Goal: Task Accomplishment & Management: Use online tool/utility

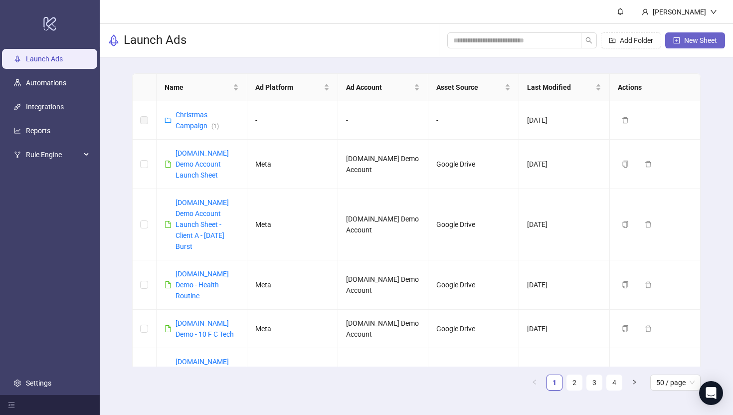
click at [597, 37] on span "New Sheet" at bounding box center [700, 40] width 33 height 8
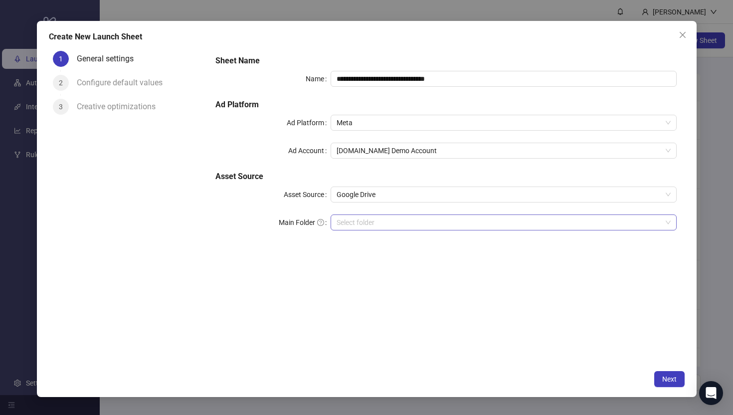
click at [348, 221] on input "Main Folder" at bounding box center [499, 222] width 325 height 15
click at [371, 222] on input "Main Folder" at bounding box center [499, 222] width 325 height 15
click at [597, 34] on icon "close" at bounding box center [683, 35] width 8 height 8
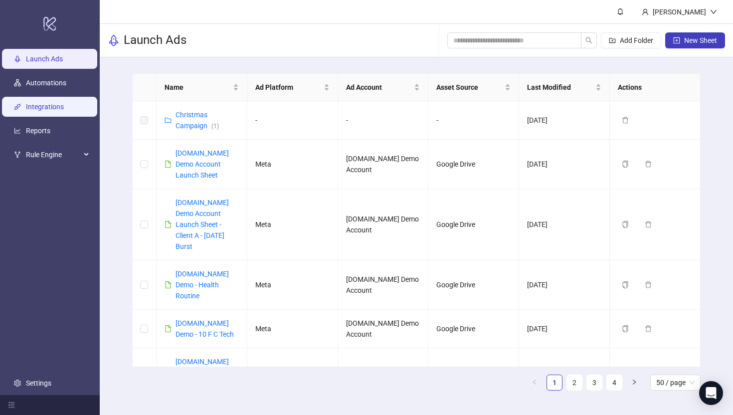
click at [34, 106] on link "Integrations" at bounding box center [45, 107] width 38 height 8
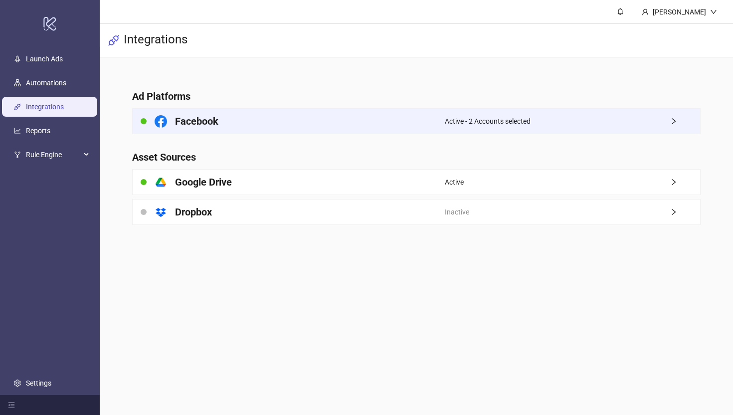
click at [505, 126] on span "Active - 2 Accounts selected" at bounding box center [488, 121] width 86 height 11
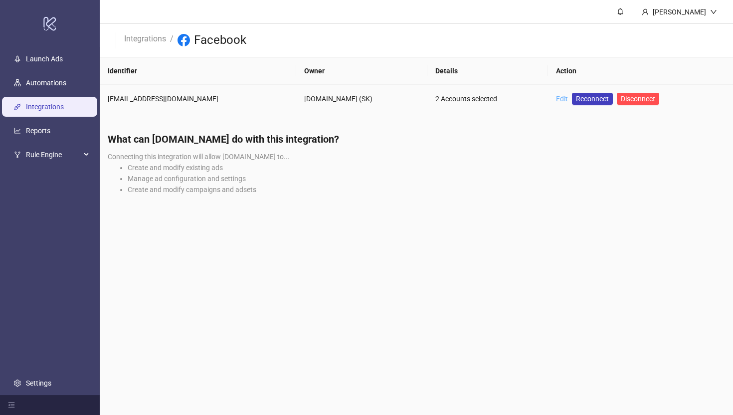
click at [556, 95] on link "Edit" at bounding box center [562, 99] width 12 height 8
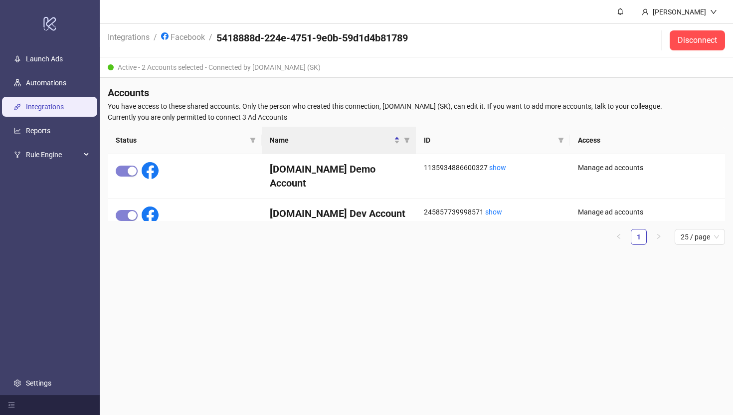
click at [132, 42] on li "Integrations" at bounding box center [129, 40] width 42 height 19
click at [131, 33] on link "Integrations" at bounding box center [129, 36] width 46 height 11
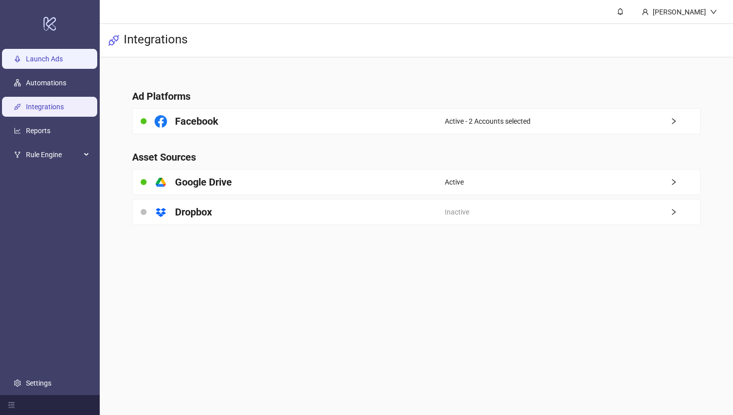
click at [52, 61] on link "Launch Ads" at bounding box center [44, 59] width 37 height 8
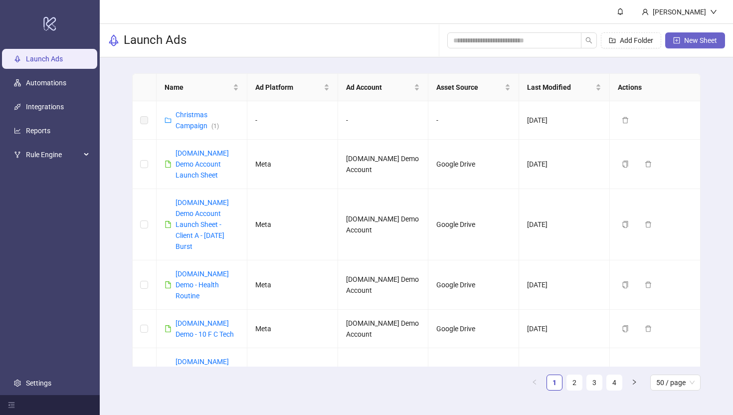
click at [597, 45] on button "New Sheet" at bounding box center [695, 40] width 60 height 16
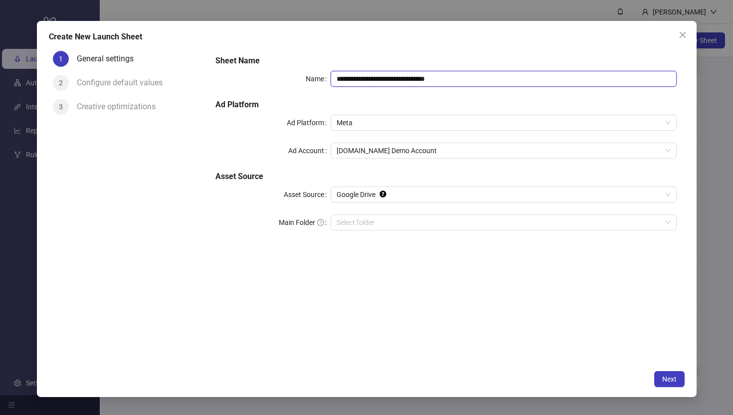
click at [490, 81] on input "**********" at bounding box center [503, 79] width 345 height 16
click at [505, 79] on input "**********" at bounding box center [503, 79] width 345 height 16
type input "**********"
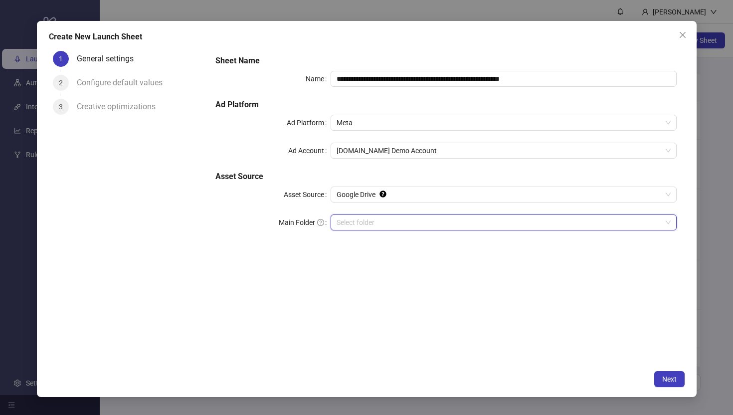
click at [350, 216] on input "Main Folder" at bounding box center [499, 222] width 325 height 15
click at [597, 355] on span "Next" at bounding box center [669, 379] width 14 height 8
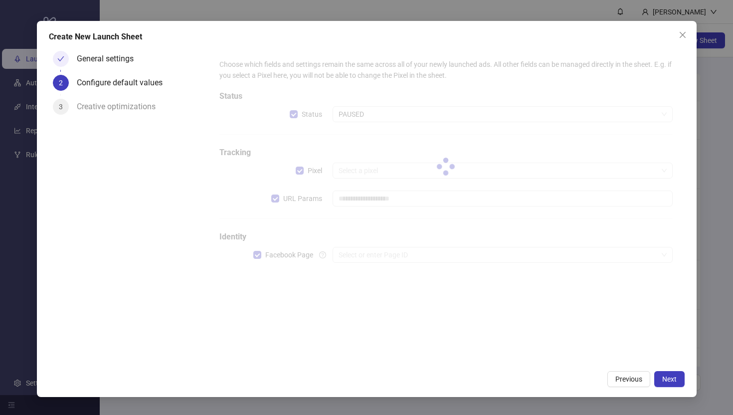
type input "**********"
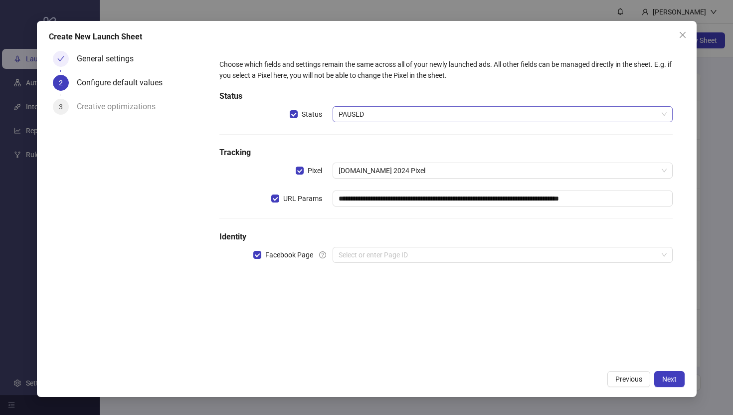
click at [361, 114] on span "PAUSED" at bounding box center [503, 114] width 328 height 15
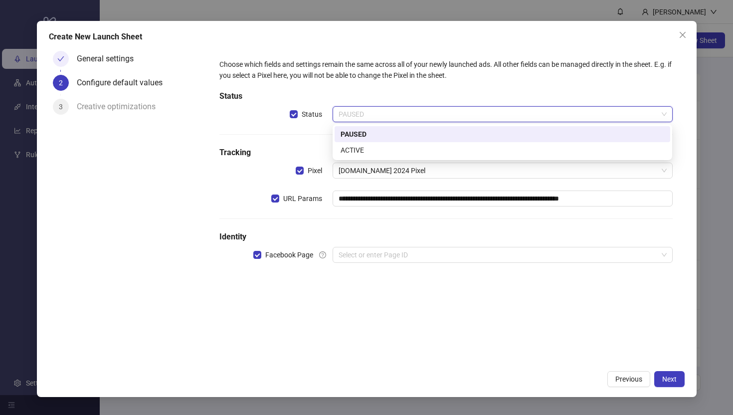
click at [354, 130] on div "PAUSED" at bounding box center [503, 134] width 324 height 11
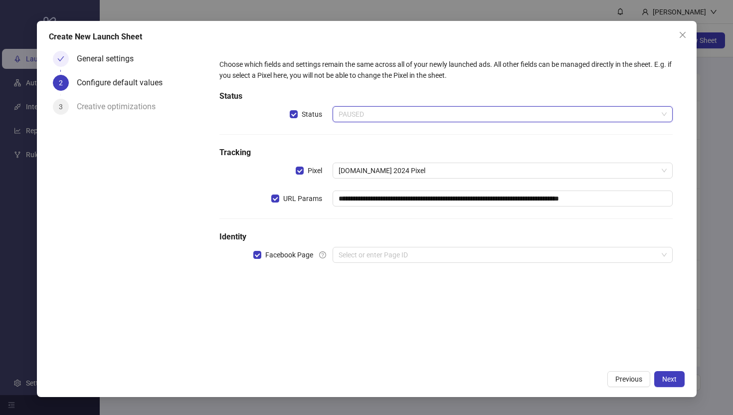
click at [348, 116] on span "PAUSED" at bounding box center [503, 114] width 328 height 15
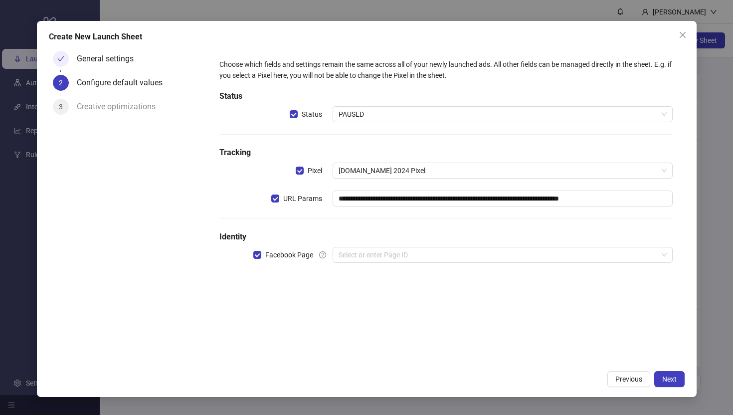
click at [300, 139] on div "**********" at bounding box center [445, 167] width 461 height 224
click at [345, 256] on input "search" at bounding box center [498, 254] width 319 height 15
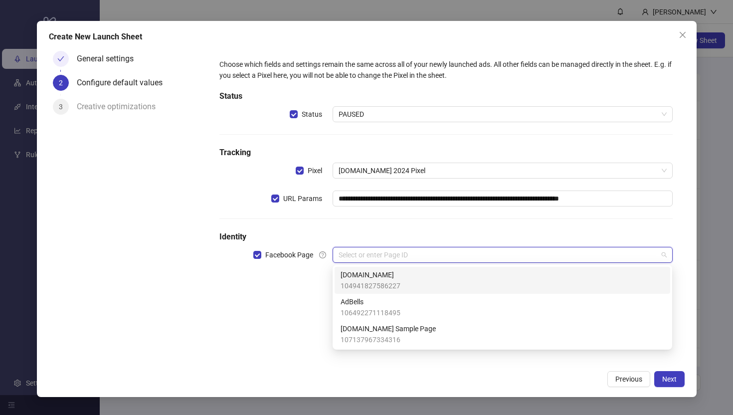
click at [358, 279] on span "[DOMAIN_NAME]" at bounding box center [371, 274] width 60 height 11
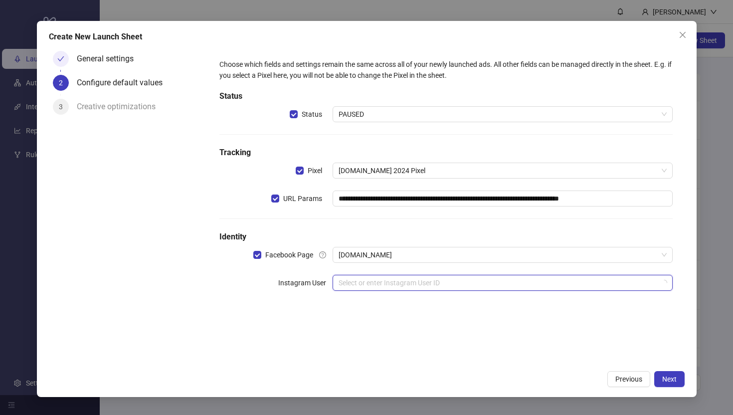
click at [353, 279] on input "search" at bounding box center [498, 282] width 319 height 15
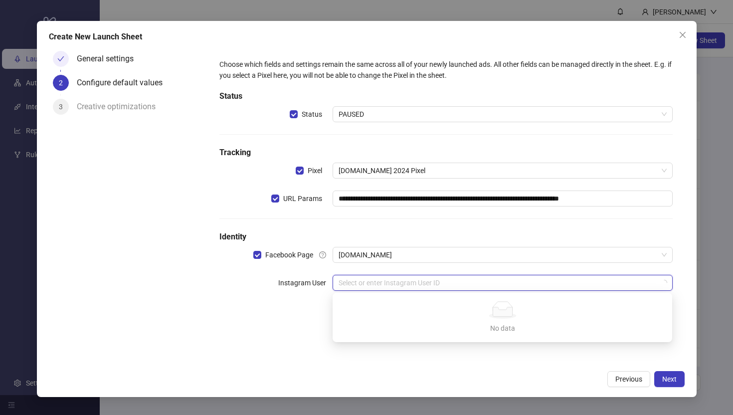
click at [302, 304] on div "**********" at bounding box center [445, 181] width 461 height 252
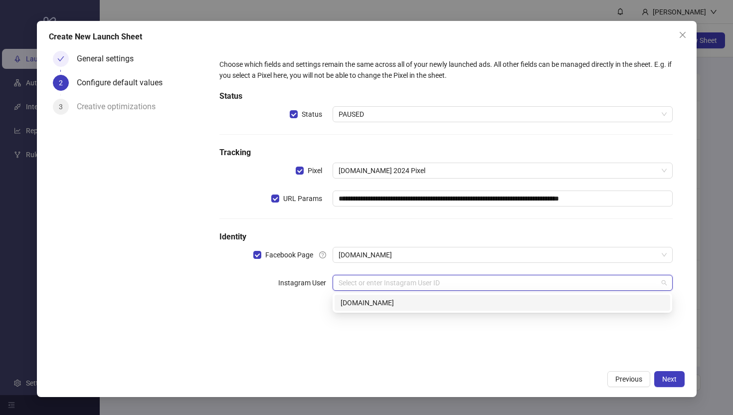
click at [346, 280] on input "search" at bounding box center [498, 282] width 319 height 15
click at [354, 308] on div "[DOMAIN_NAME]" at bounding box center [503, 302] width 324 height 11
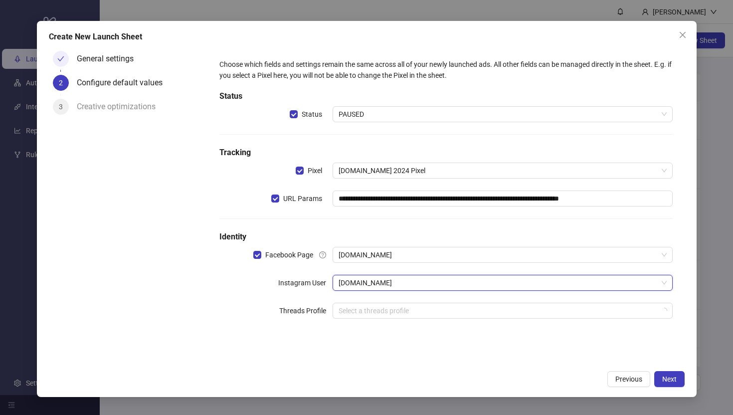
click at [221, 299] on div "**********" at bounding box center [445, 195] width 461 height 280
click at [597, 355] on span "Next" at bounding box center [669, 379] width 14 height 8
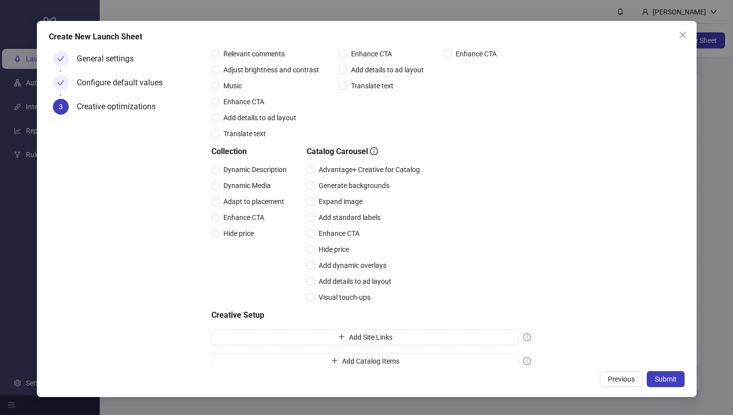
scroll to position [190, 0]
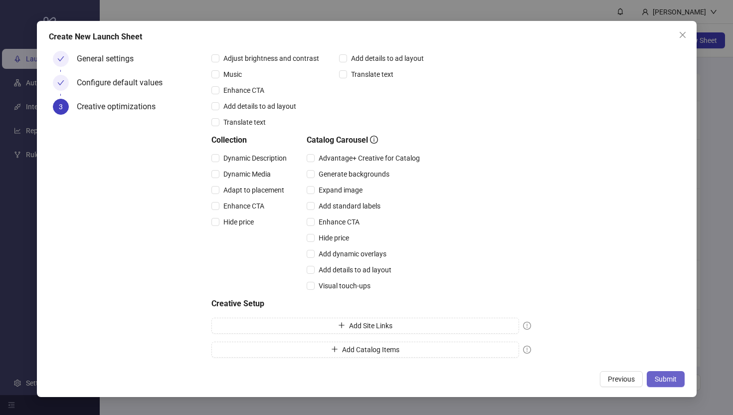
click at [597, 355] on span "Submit" at bounding box center [666, 379] width 22 height 8
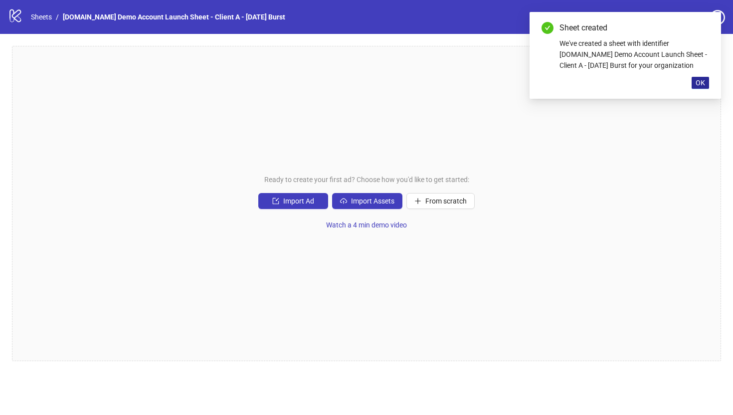
click at [597, 82] on span "OK" at bounding box center [699, 83] width 9 height 8
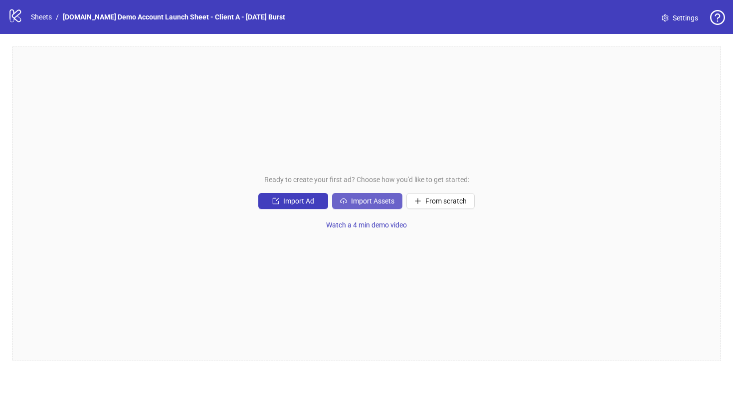
click at [364, 205] on button "Import Assets" at bounding box center [367, 201] width 70 height 16
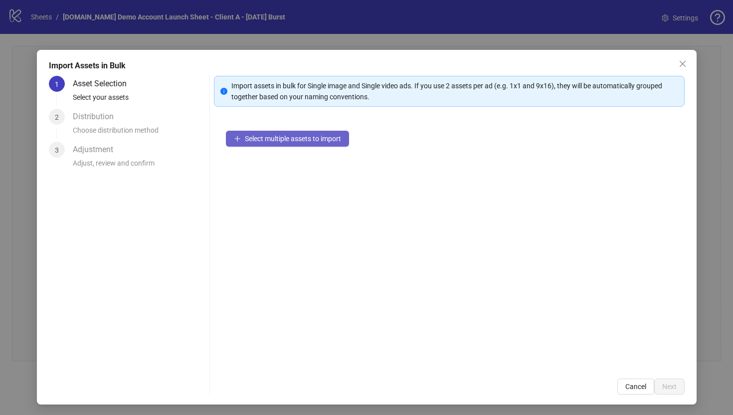
click at [299, 142] on span "Select multiple assets to import" at bounding box center [293, 139] width 96 height 8
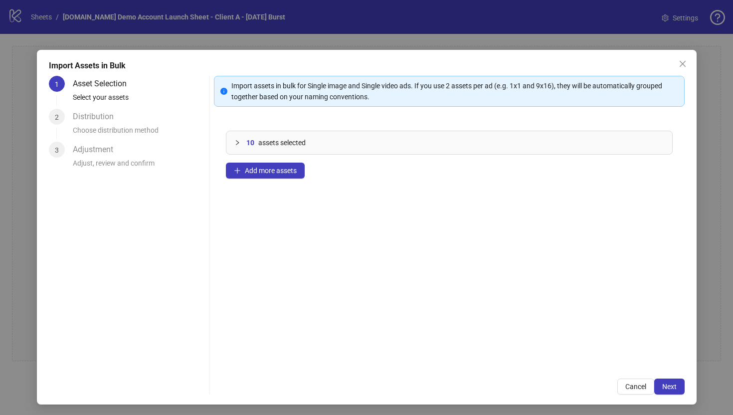
click at [237, 140] on icon "collapsed" at bounding box center [237, 143] width 6 height 6
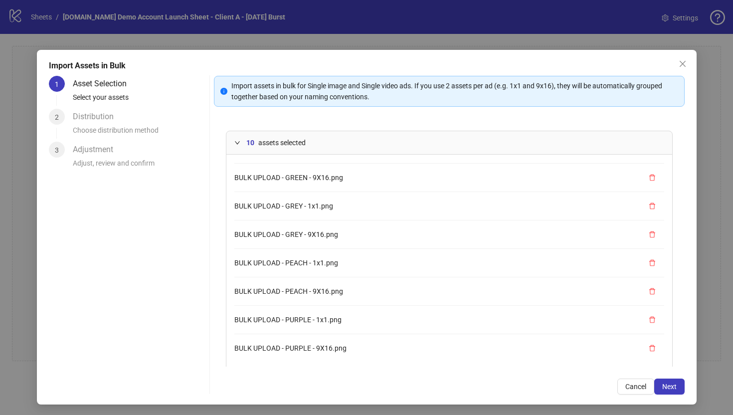
scroll to position [40, 0]
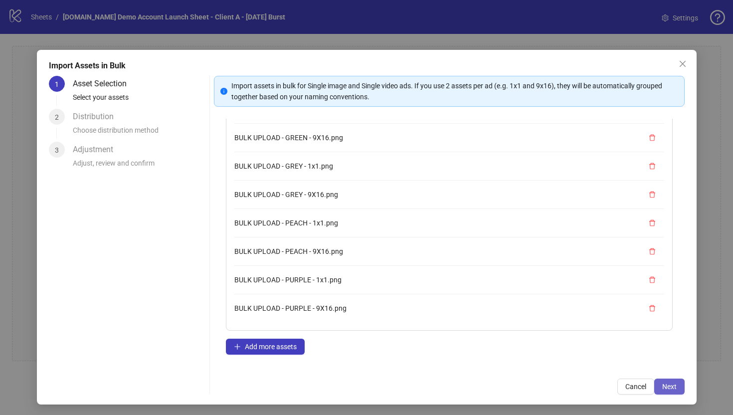
click at [597, 355] on button "Next" at bounding box center [669, 386] width 30 height 16
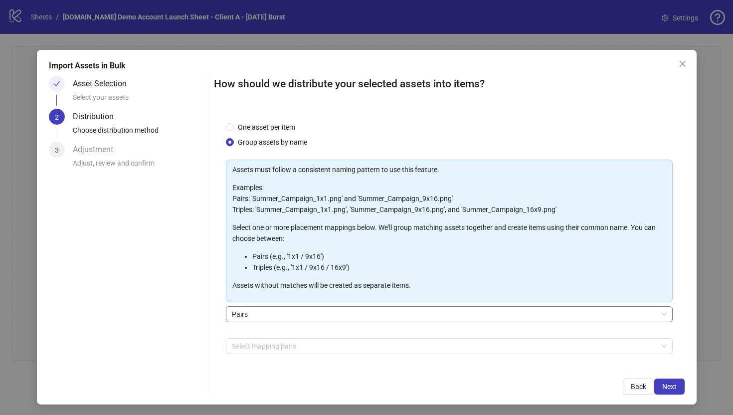
click at [236, 314] on span "Pairs" at bounding box center [449, 314] width 435 height 15
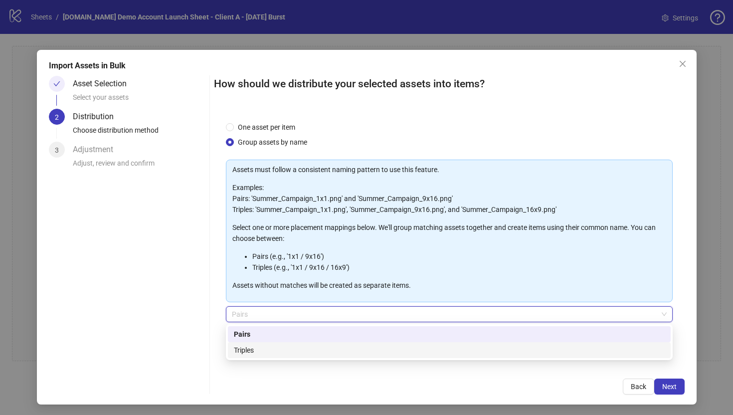
click at [243, 349] on div "Triples" at bounding box center [449, 349] width 431 height 11
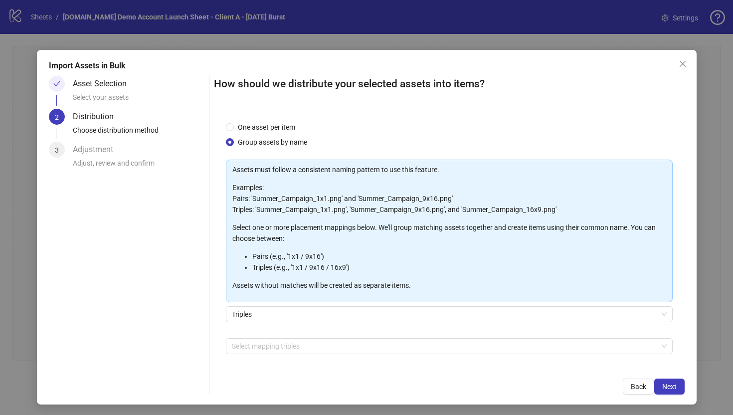
click at [230, 355] on div "How should we distribute your selected assets into items? One asset per item Gr…" at bounding box center [449, 235] width 471 height 319
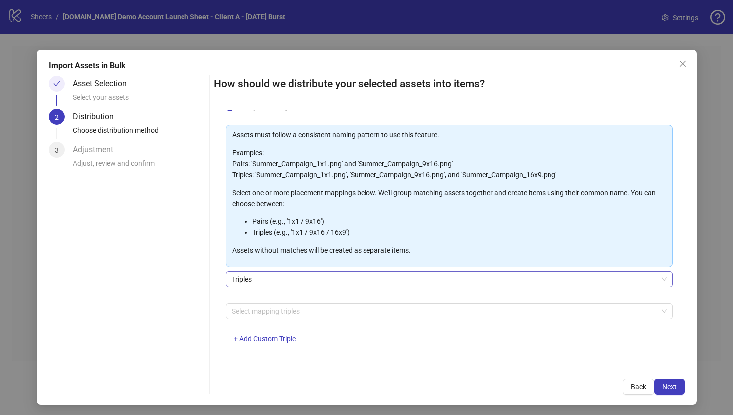
click at [239, 276] on span "Triples" at bounding box center [449, 279] width 435 height 15
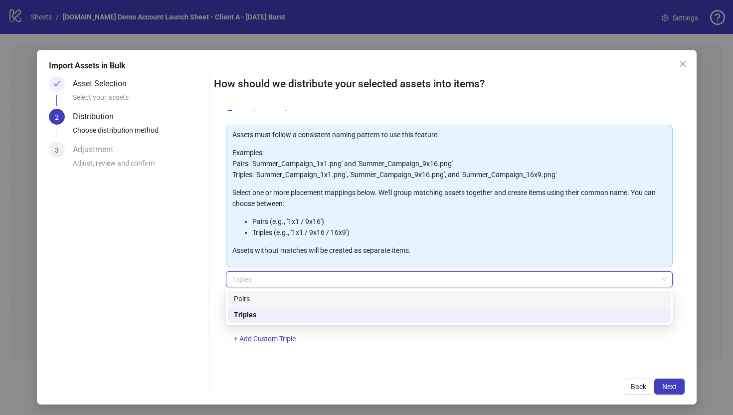
click at [253, 295] on div "Pairs" at bounding box center [449, 298] width 431 height 11
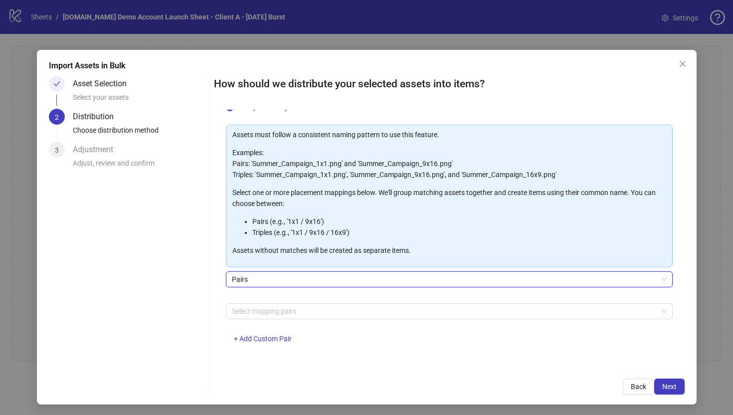
click at [216, 355] on div "One asset per item Group assets by name Assets must follow a consistent naming …" at bounding box center [449, 238] width 471 height 257
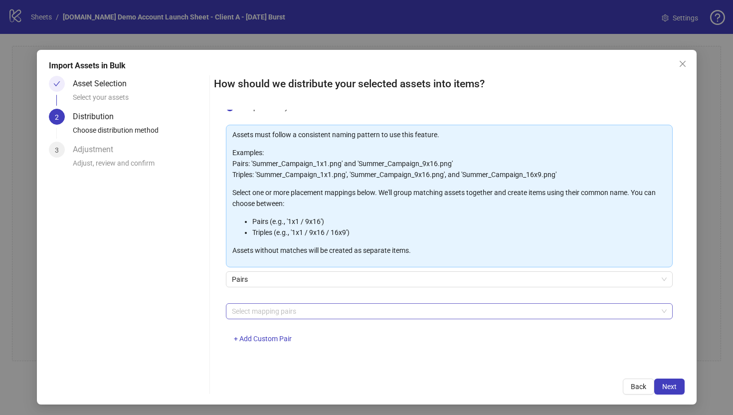
click at [239, 314] on div at bounding box center [444, 311] width 432 height 14
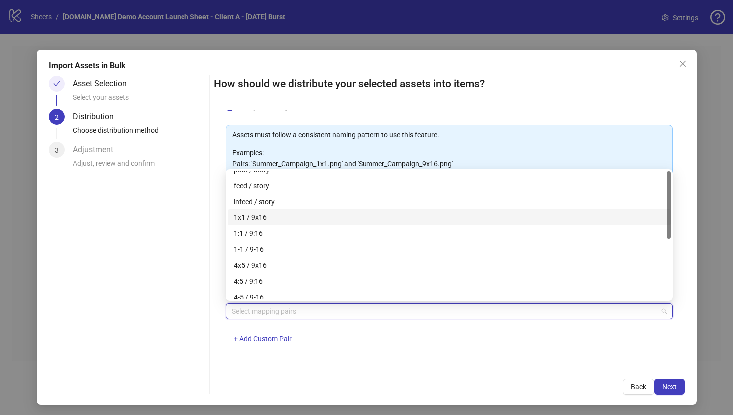
scroll to position [0, 0]
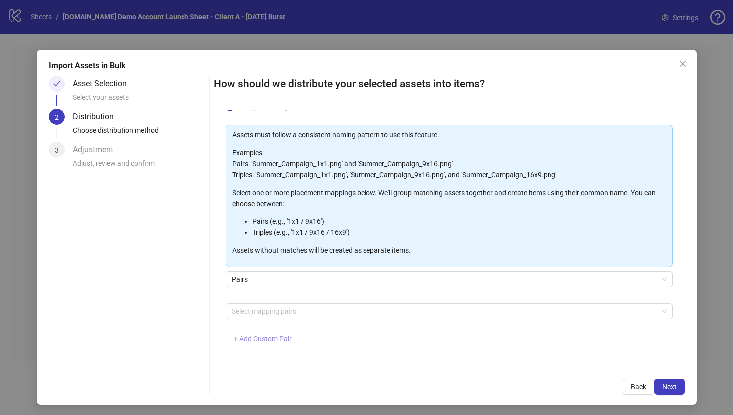
click at [257, 340] on span "+ Add Custom Pair" at bounding box center [263, 339] width 58 height 8
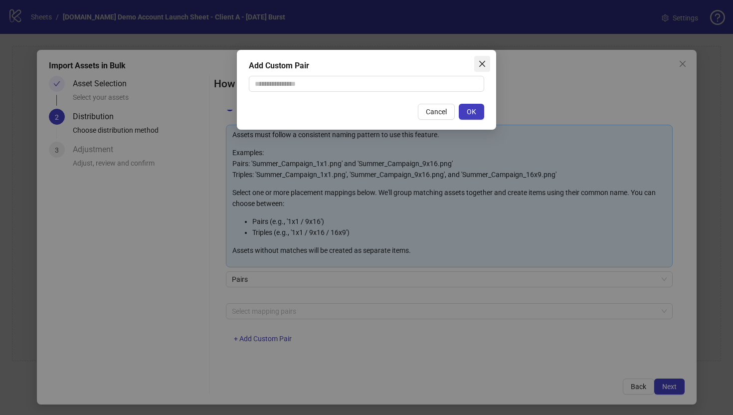
click at [482, 60] on icon "close" at bounding box center [482, 64] width 8 height 8
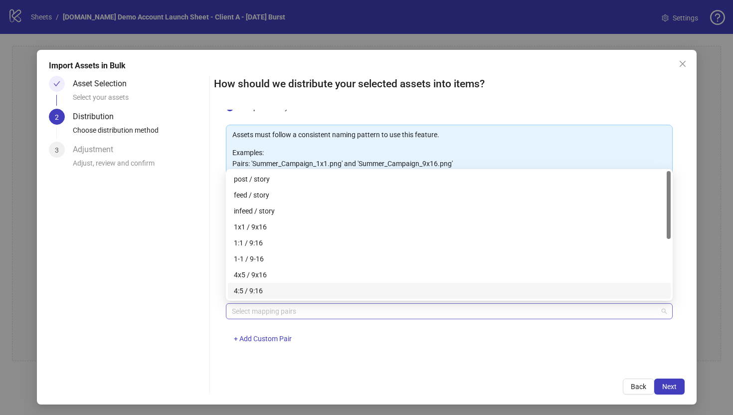
click at [243, 311] on div at bounding box center [444, 311] width 432 height 14
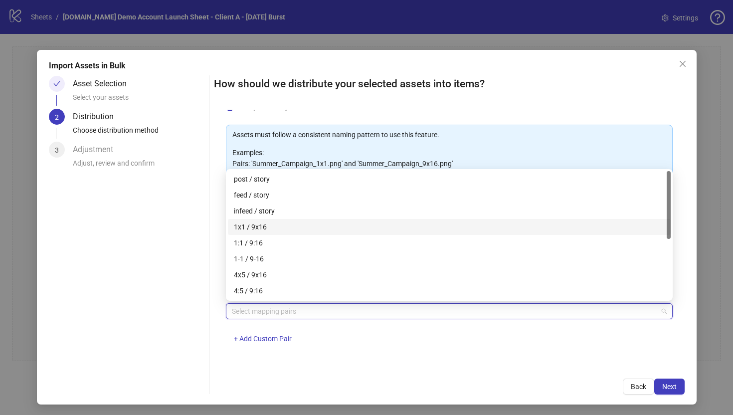
click at [242, 226] on div "1x1 / 9x16" at bounding box center [449, 226] width 431 height 11
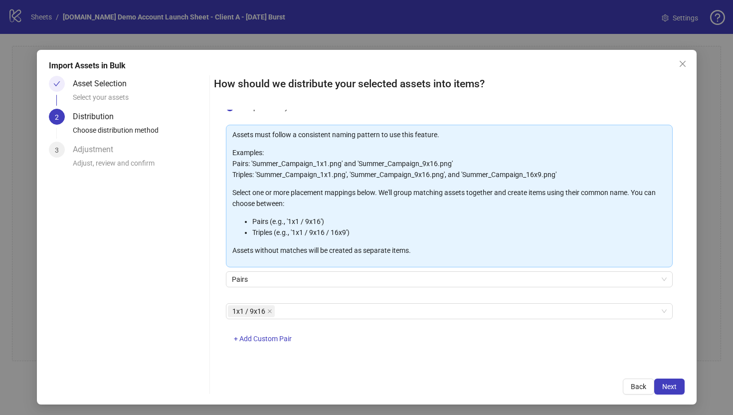
click at [320, 355] on div "One asset per item Group assets by name Assets must follow a consistent naming …" at bounding box center [449, 238] width 471 height 257
click at [597, 355] on span "Next" at bounding box center [669, 386] width 14 height 8
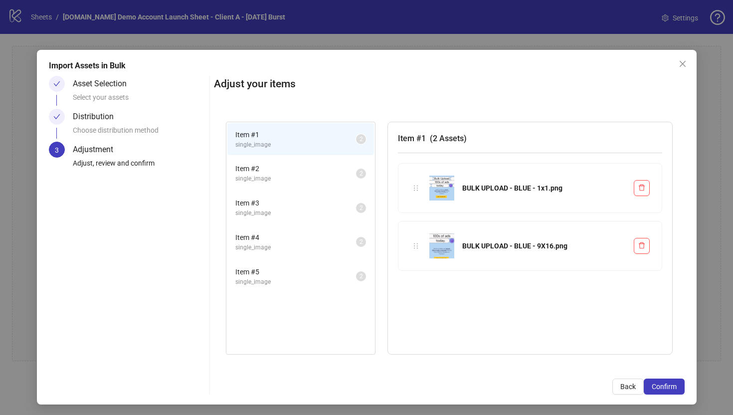
click at [319, 170] on span "Item # 2" at bounding box center [295, 168] width 121 height 11
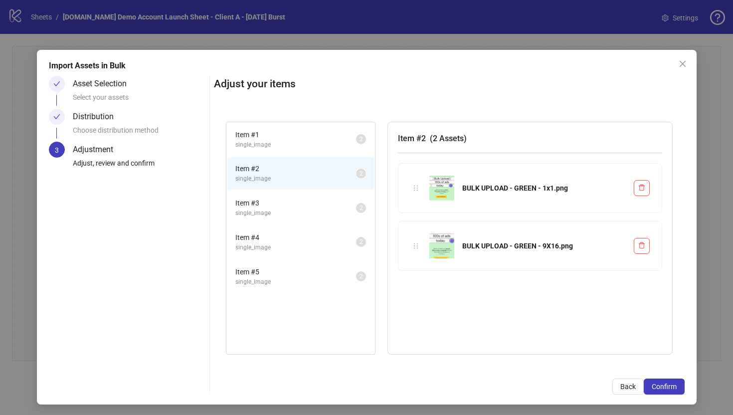
click at [329, 209] on span "single_image" at bounding box center [295, 212] width 121 height 9
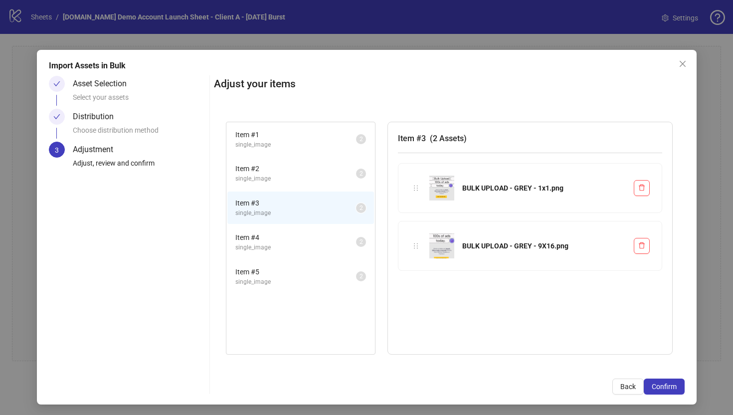
click at [331, 242] on span "Item # 4" at bounding box center [295, 237] width 121 height 11
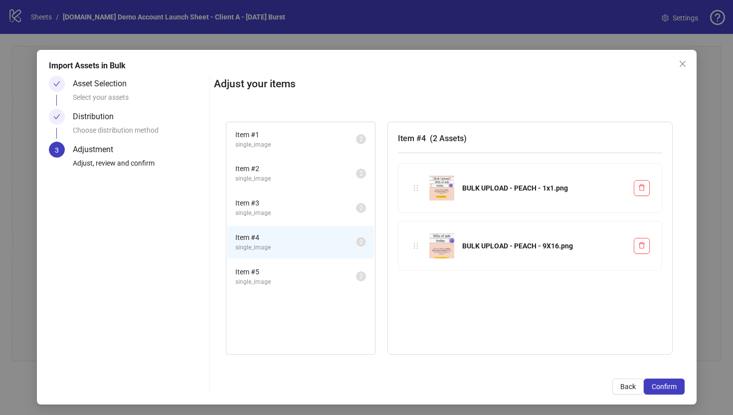
click at [330, 279] on span "single_image" at bounding box center [295, 281] width 121 height 9
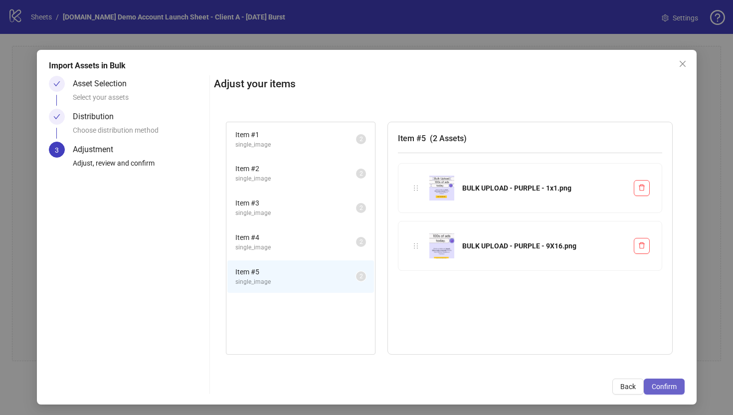
click at [597, 355] on span "Confirm" at bounding box center [664, 386] width 25 height 8
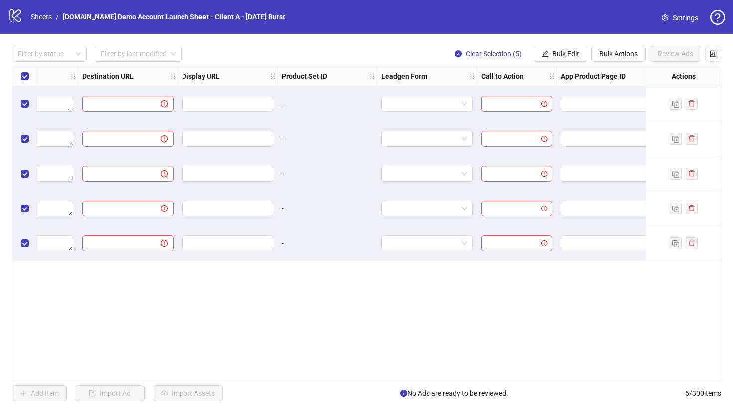
scroll to position [0, 914]
click at [597, 56] on icon "control" at bounding box center [712, 53] width 7 height 7
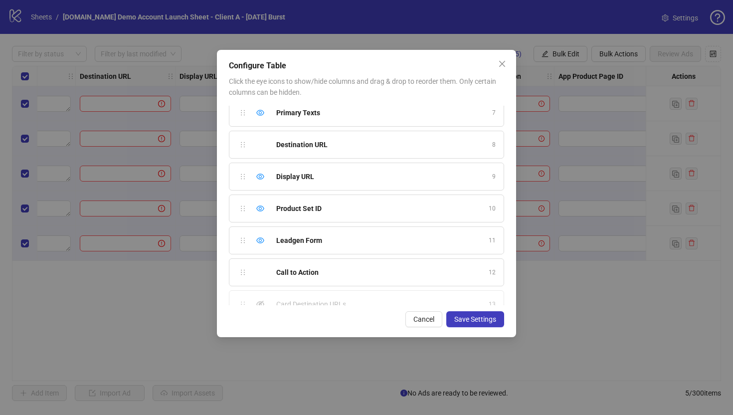
scroll to position [203, 0]
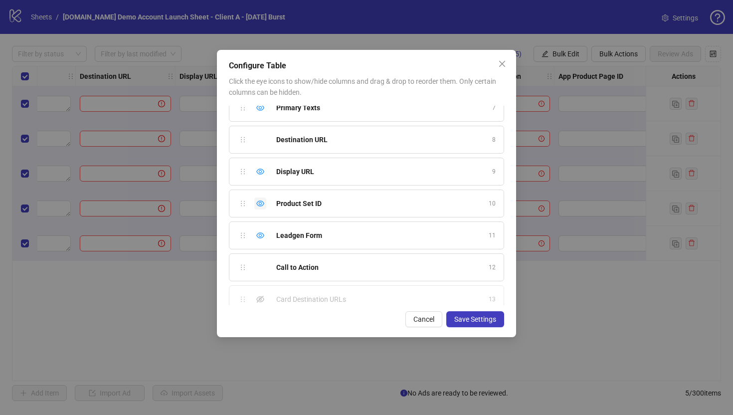
click at [262, 202] on icon "eye" at bounding box center [260, 203] width 8 height 8
click at [259, 235] on icon "eye" at bounding box center [260, 235] width 8 height 6
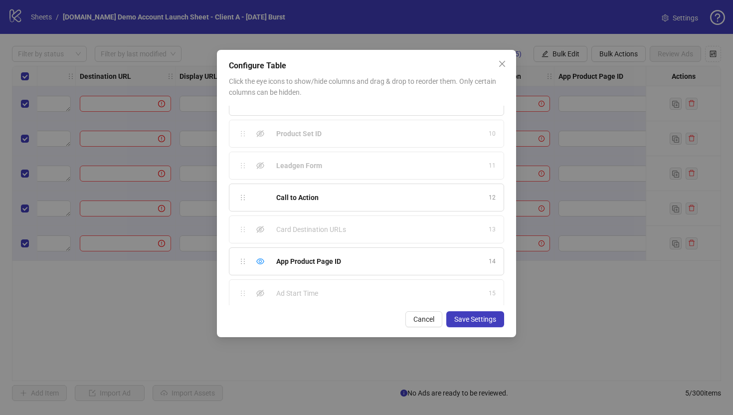
scroll to position [305, 0]
click at [263, 230] on icon "eye" at bounding box center [260, 230] width 8 height 6
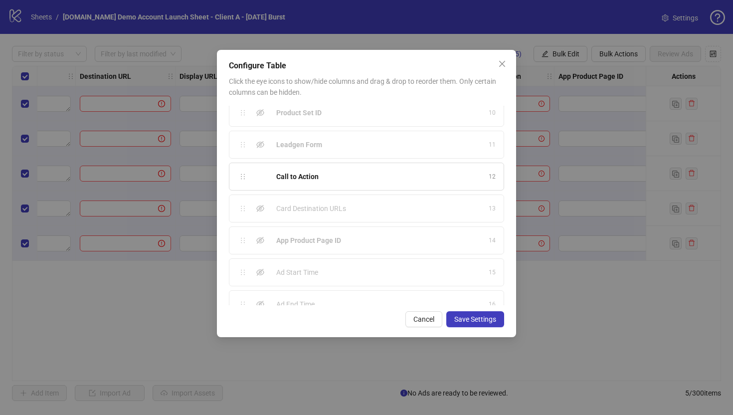
scroll to position [311, 0]
click at [260, 255] on icon "eye-invisible" at bounding box center [260, 255] width 8 height 8
click at [260, 289] on icon "eye-invisible" at bounding box center [260, 287] width 8 height 7
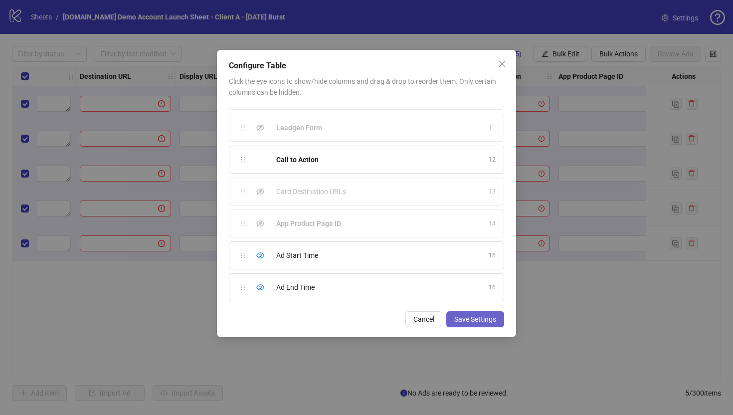
click at [470, 322] on span "Save Settings" at bounding box center [475, 319] width 42 height 8
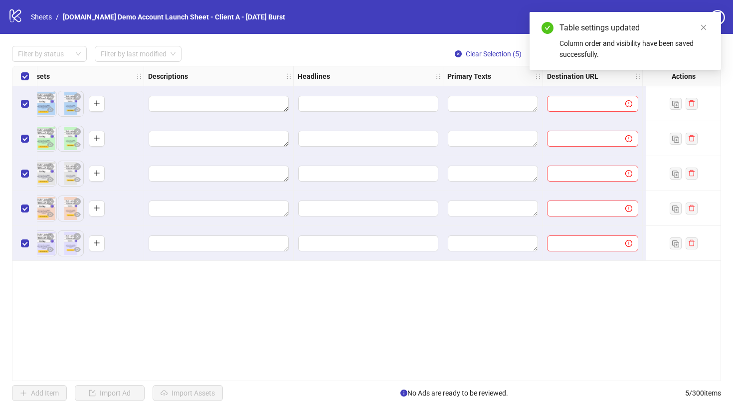
scroll to position [0, 475]
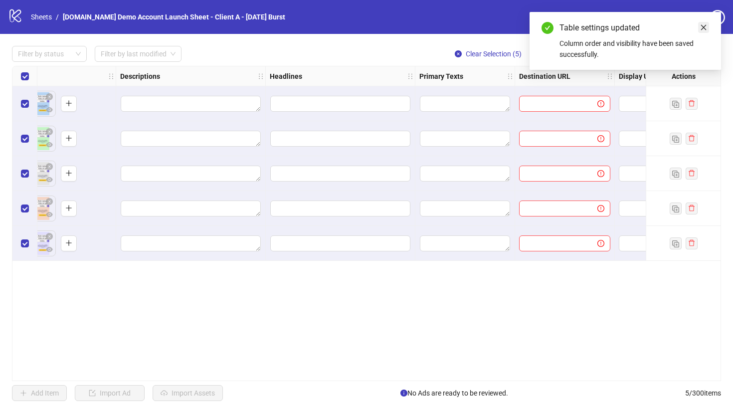
click at [597, 26] on icon "close" at bounding box center [703, 27] width 7 height 7
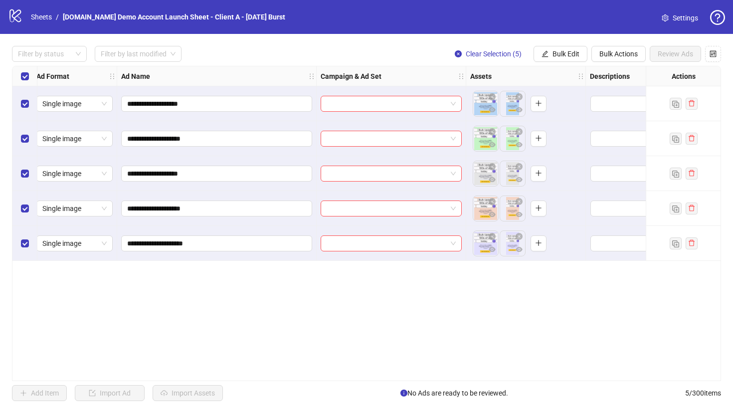
scroll to position [0, 2]
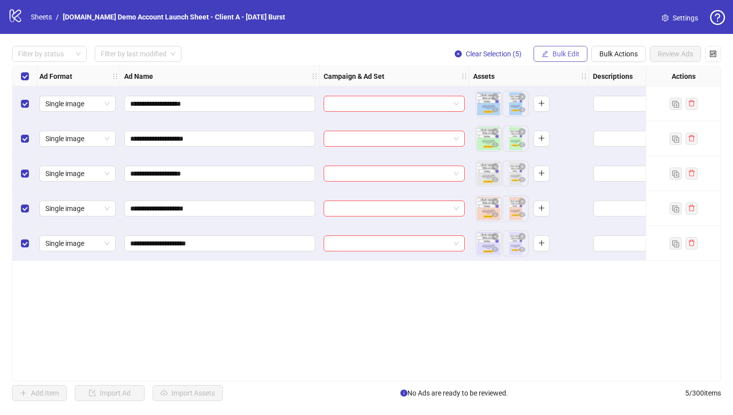
click at [545, 55] on icon "edit" at bounding box center [544, 53] width 7 height 7
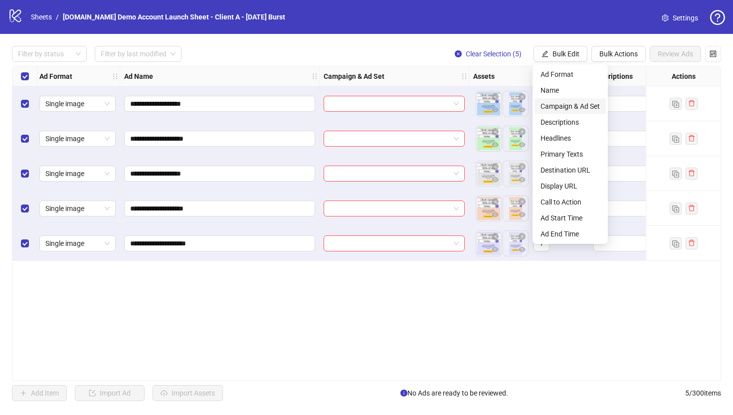
click at [568, 107] on span "Campaign & Ad Set" at bounding box center [569, 106] width 59 height 11
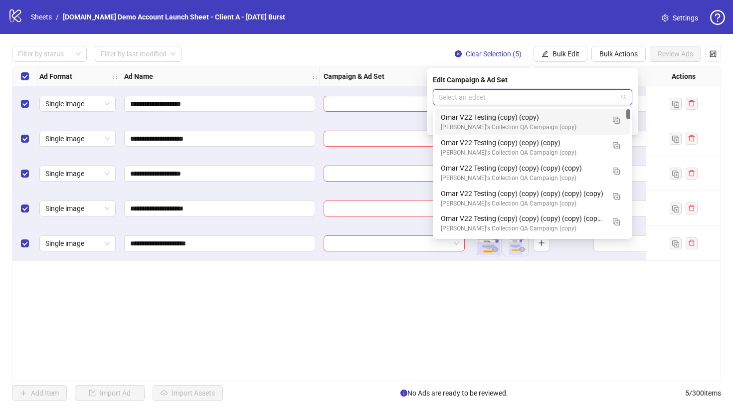
click at [493, 98] on input "search" at bounding box center [528, 97] width 178 height 15
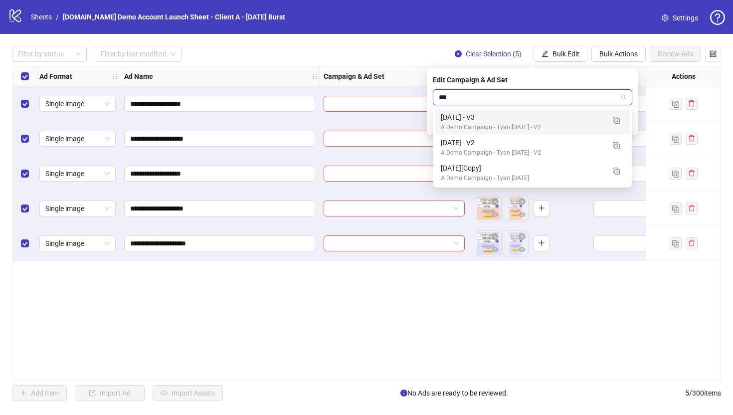
type input "****"
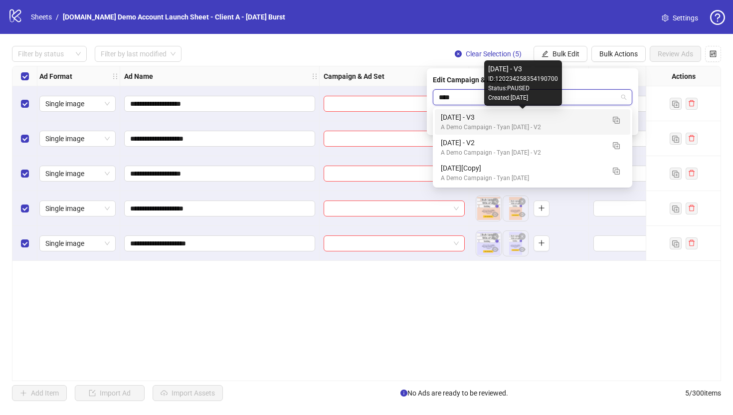
click at [450, 120] on div "[DATE] - V3" at bounding box center [523, 117] width 164 height 11
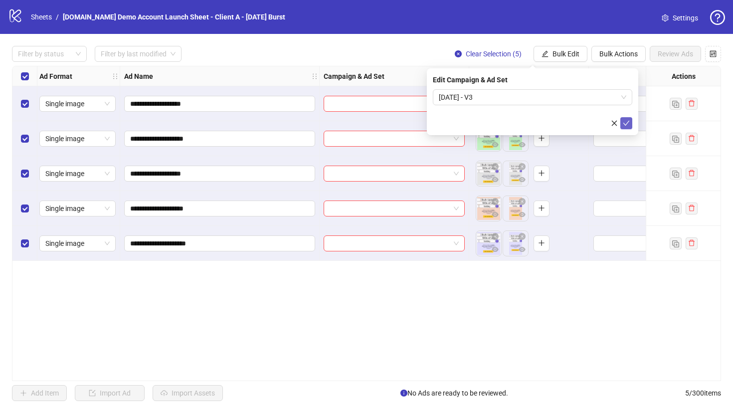
click at [597, 123] on icon "check" at bounding box center [626, 123] width 7 height 7
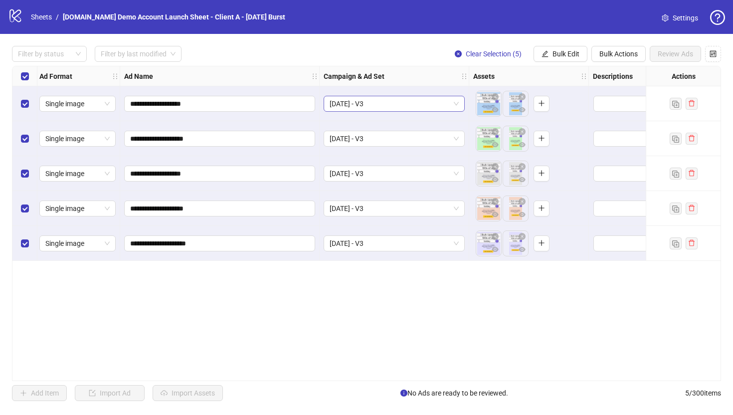
click at [371, 102] on span "[DATE] - V3" at bounding box center [394, 103] width 129 height 15
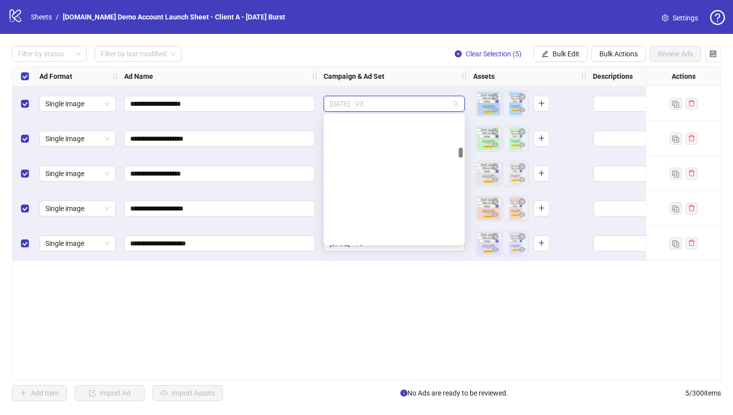
scroll to position [467, 0]
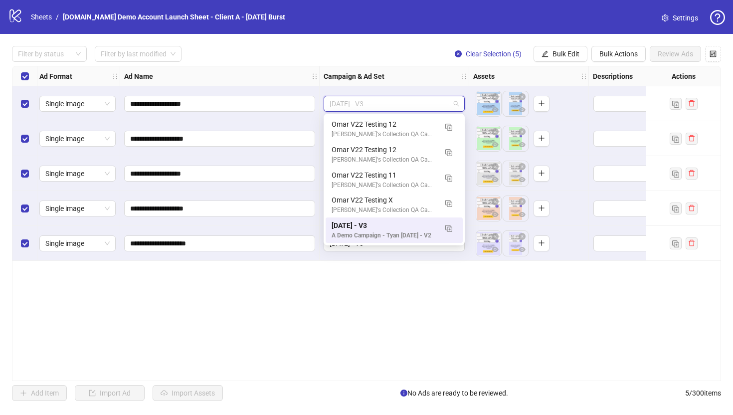
click at [361, 303] on div "**********" at bounding box center [366, 223] width 709 height 315
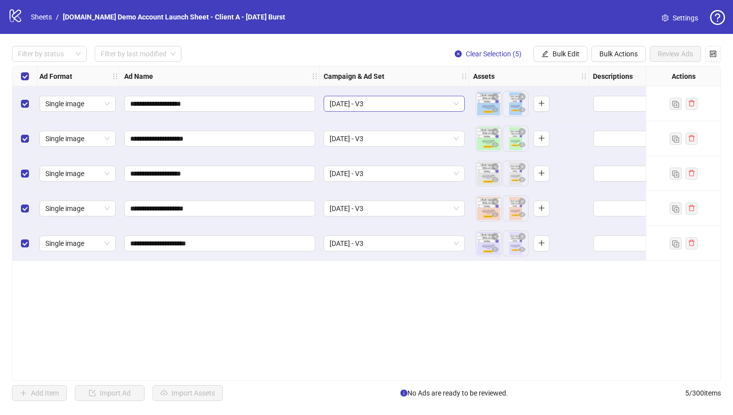
click at [360, 100] on span "[DATE] - V3" at bounding box center [394, 103] width 129 height 15
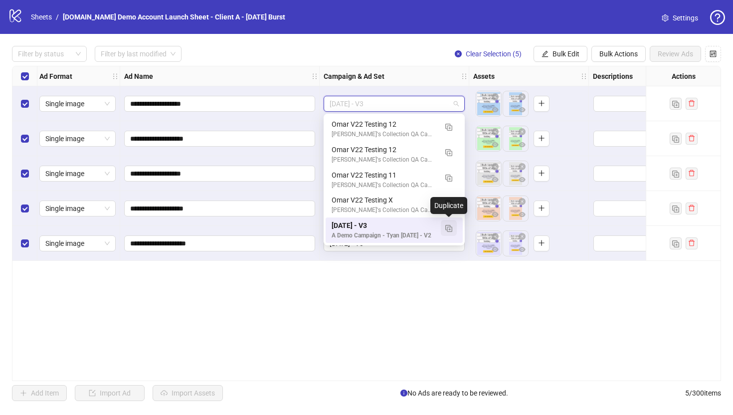
click at [450, 229] on img "button" at bounding box center [448, 228] width 7 height 7
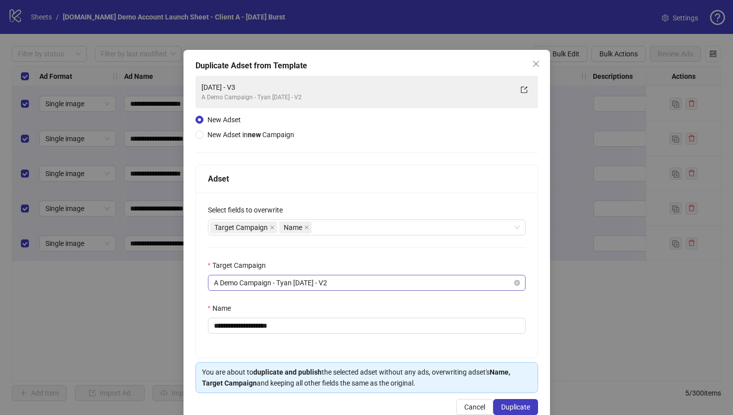
click at [296, 286] on span "A Demo Campaign - Tyan [DATE] - V2" at bounding box center [367, 282] width 306 height 15
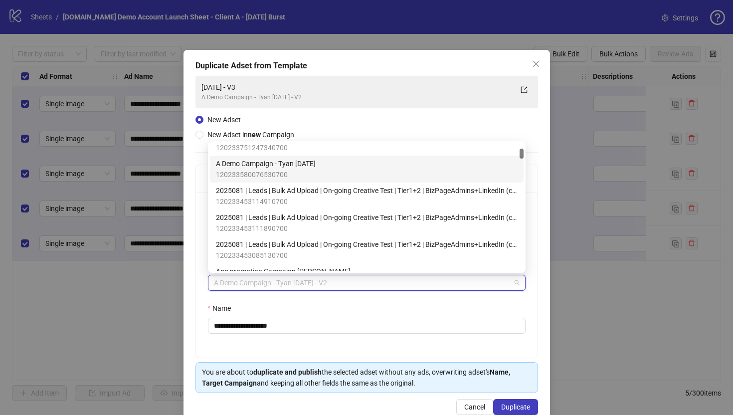
scroll to position [117, 0]
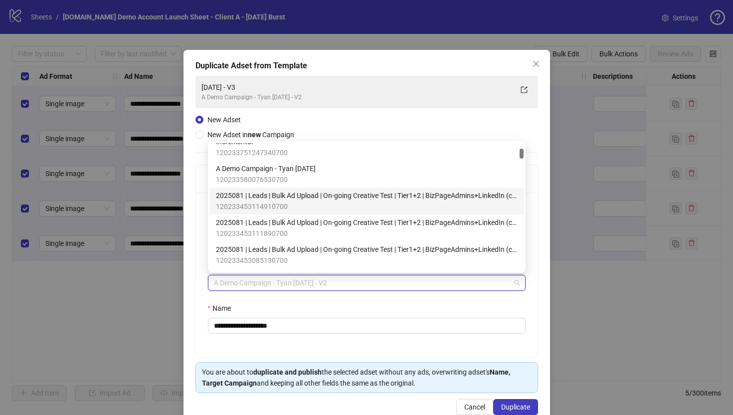
click at [191, 244] on div "**********" at bounding box center [366, 237] width 366 height 375
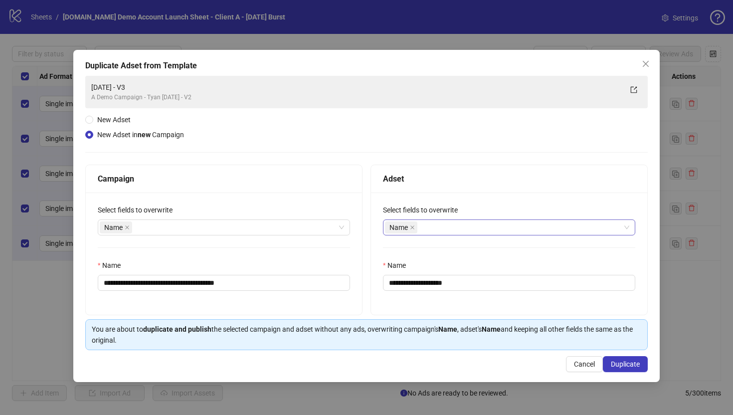
click at [442, 229] on div "Name" at bounding box center [504, 227] width 238 height 14
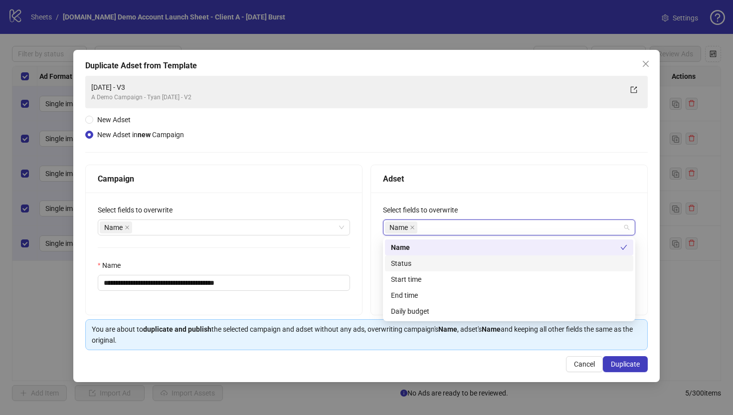
click at [450, 176] on div "Adset" at bounding box center [509, 178] width 252 height 12
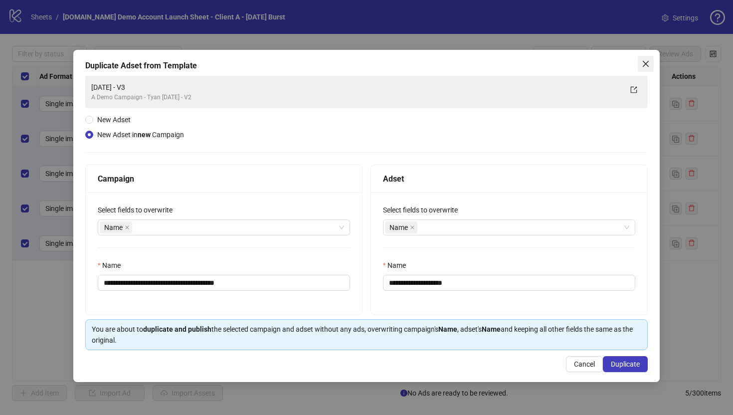
click at [597, 62] on icon "close" at bounding box center [646, 64] width 6 height 6
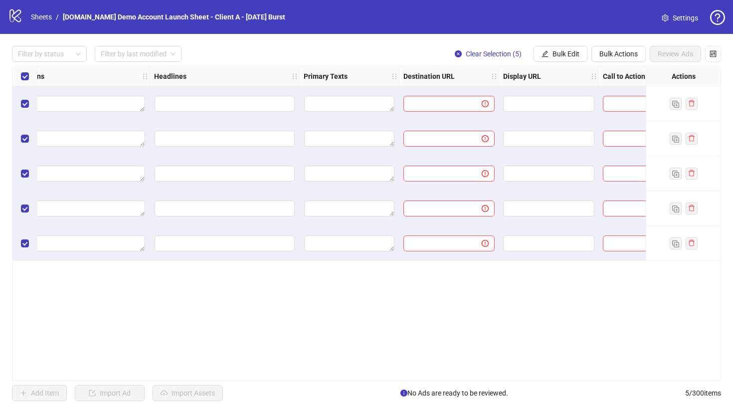
scroll to position [0, 603]
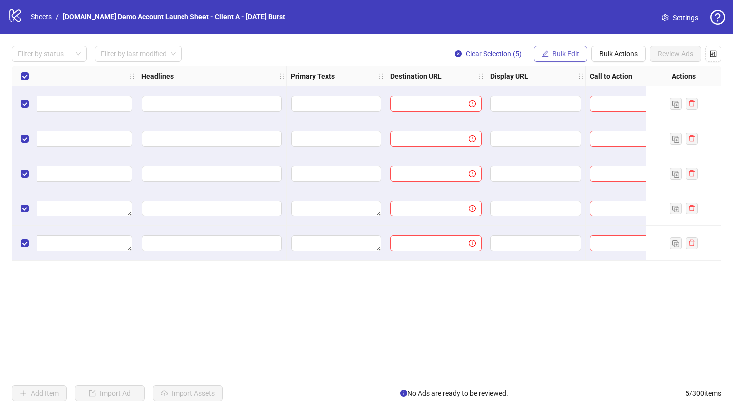
click at [556, 55] on span "Bulk Edit" at bounding box center [565, 54] width 27 height 8
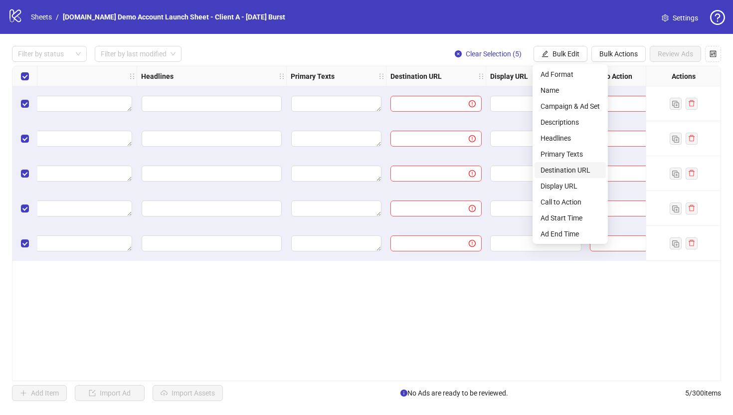
click at [556, 172] on span "Destination URL" at bounding box center [569, 170] width 59 height 11
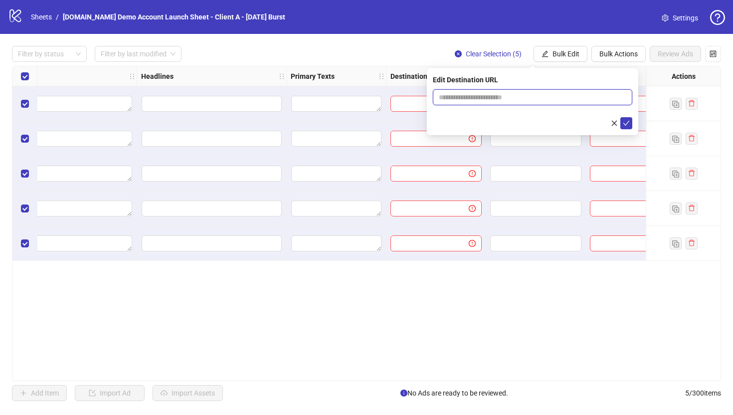
click at [452, 93] on input "text" at bounding box center [528, 97] width 179 height 11
type input "**********"
click at [597, 123] on icon "check" at bounding box center [626, 123] width 7 height 7
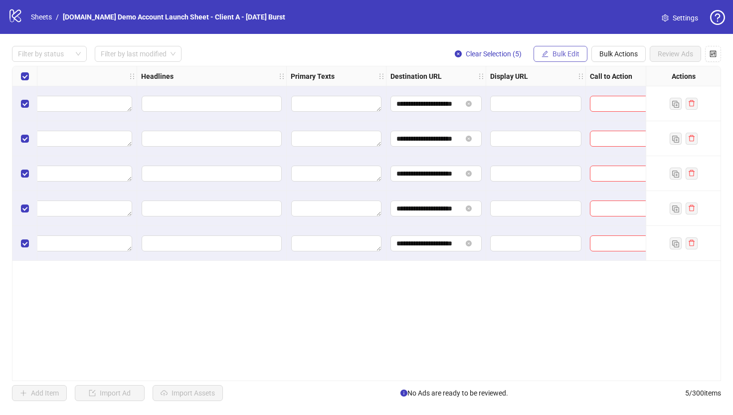
click at [556, 52] on span "Bulk Edit" at bounding box center [565, 54] width 27 height 8
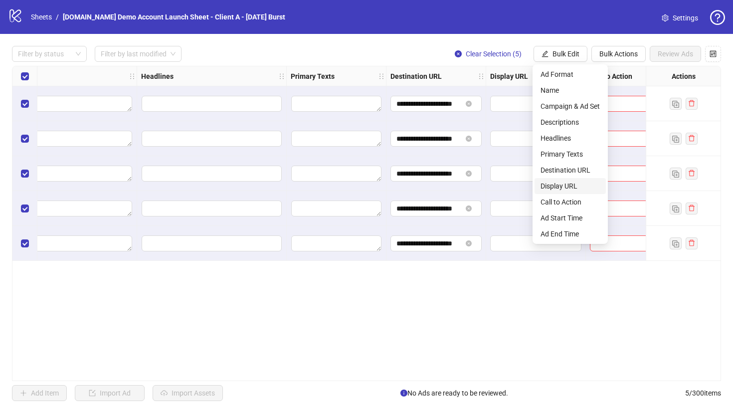
click at [556, 189] on span "Display URL" at bounding box center [569, 185] width 59 height 11
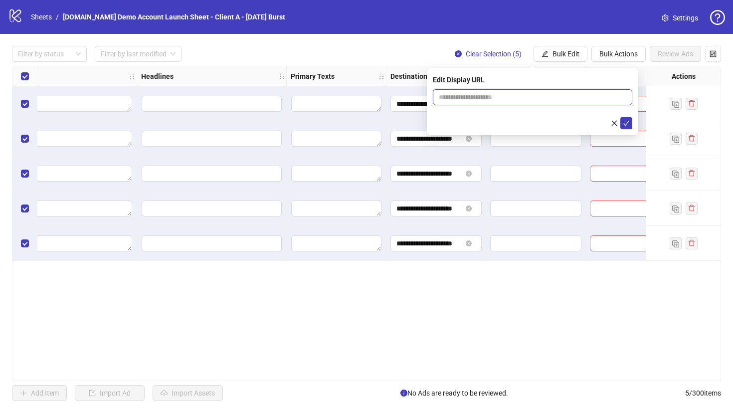
click at [465, 94] on input "text" at bounding box center [532, 97] width 199 height 16
type input "**********"
click at [597, 126] on icon "check" at bounding box center [626, 123] width 7 height 7
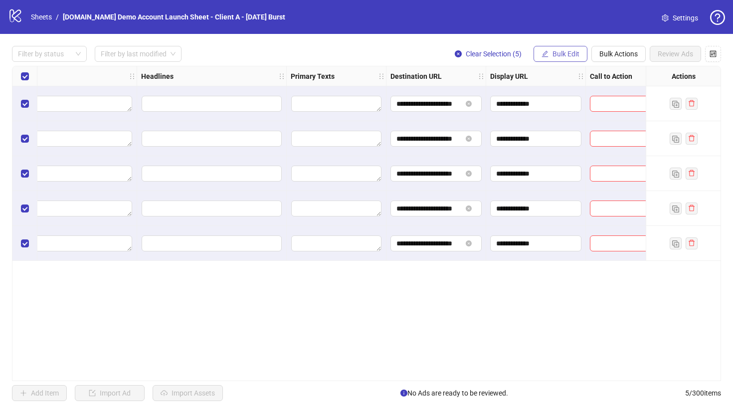
click at [552, 57] on span "Bulk Edit" at bounding box center [565, 54] width 27 height 8
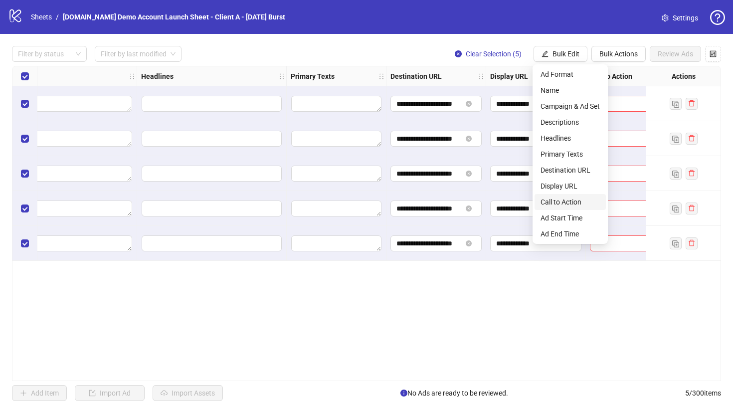
click at [551, 198] on span "Call to Action" at bounding box center [569, 201] width 59 height 11
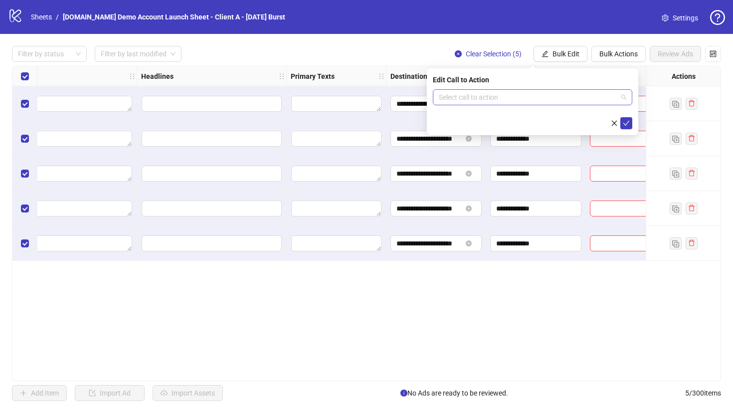
click at [448, 96] on input "search" at bounding box center [528, 97] width 178 height 15
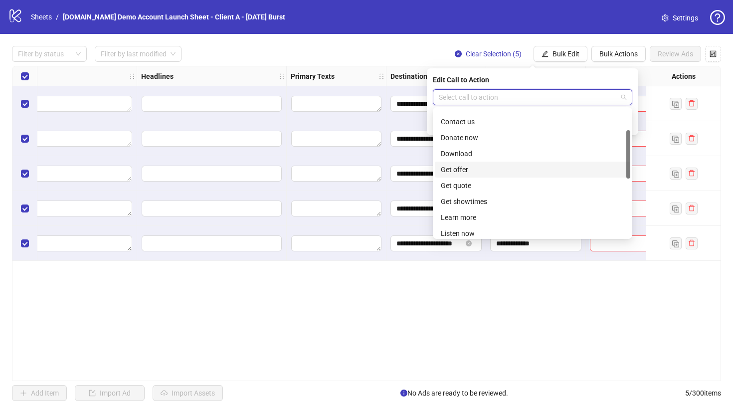
scroll to position [79, 0]
click at [469, 182] on div "Learn more" at bounding box center [532, 181] width 183 height 11
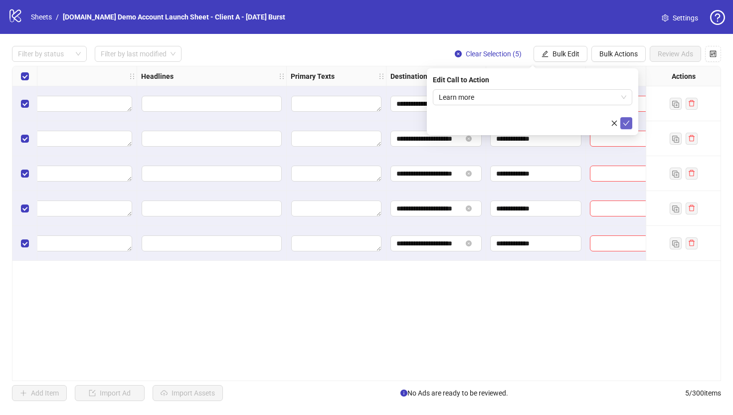
click at [597, 125] on icon "check" at bounding box center [626, 123] width 7 height 7
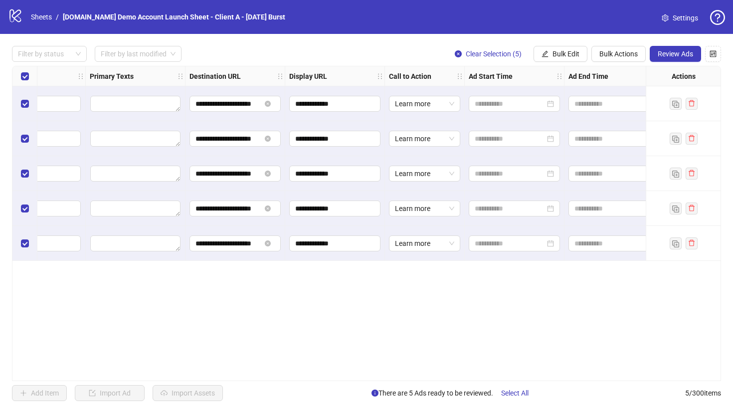
scroll to position [0, 823]
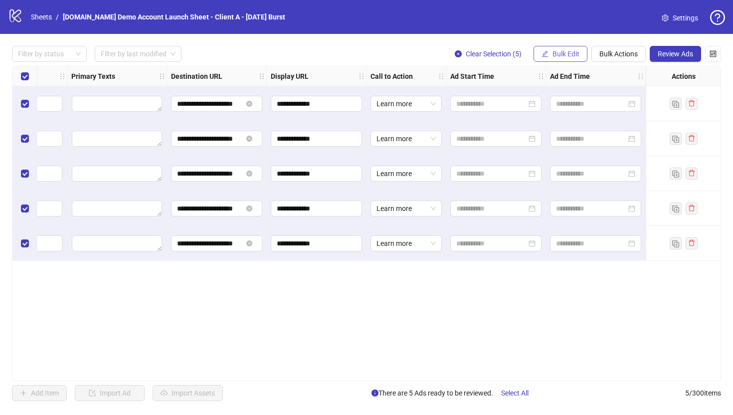
click at [556, 53] on span "Bulk Edit" at bounding box center [565, 54] width 27 height 8
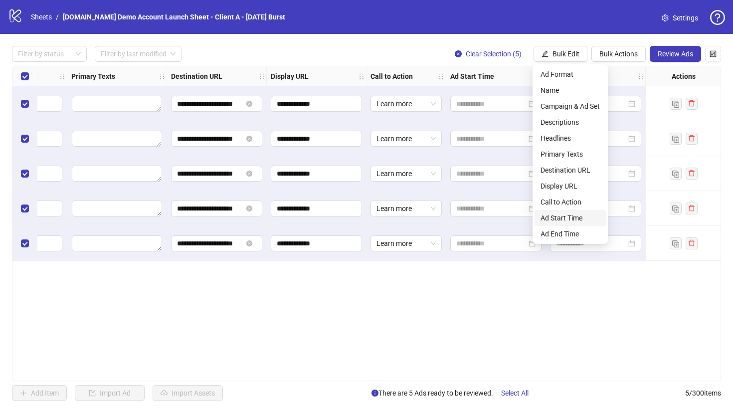
click at [555, 220] on span "Ad Start Time" at bounding box center [569, 217] width 59 height 11
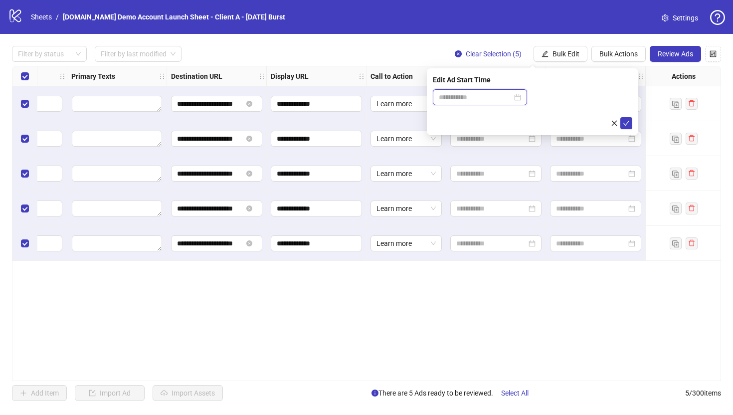
click at [456, 97] on input at bounding box center [475, 97] width 73 height 11
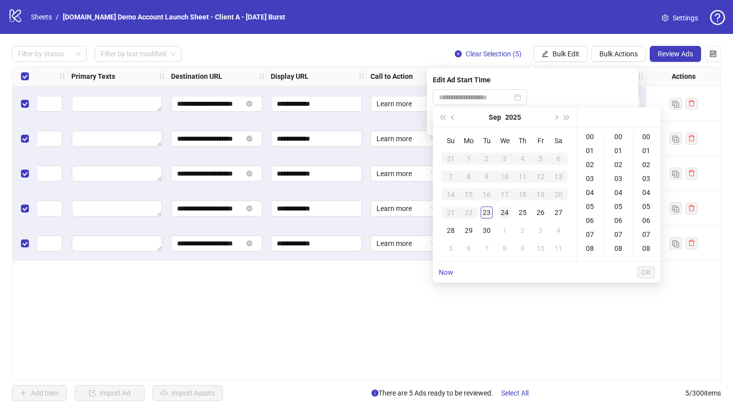
click at [504, 214] on div "24" at bounding box center [505, 212] width 12 height 12
click at [590, 250] on div "08" at bounding box center [591, 248] width 24 height 14
type input "**********"
click at [597, 272] on span "OK" at bounding box center [645, 272] width 9 height 8
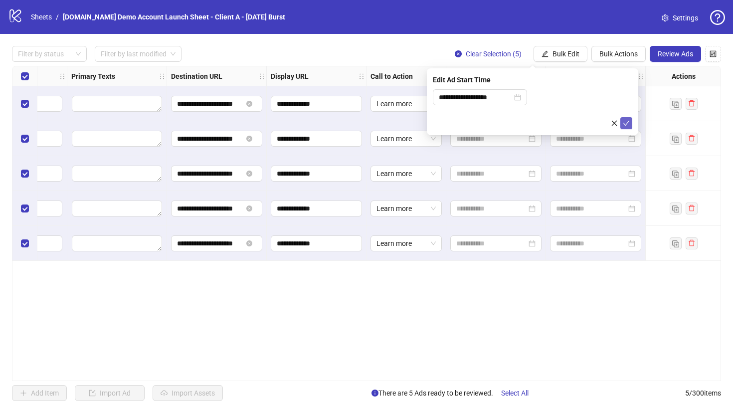
click at [597, 125] on icon "check" at bounding box center [626, 123] width 7 height 7
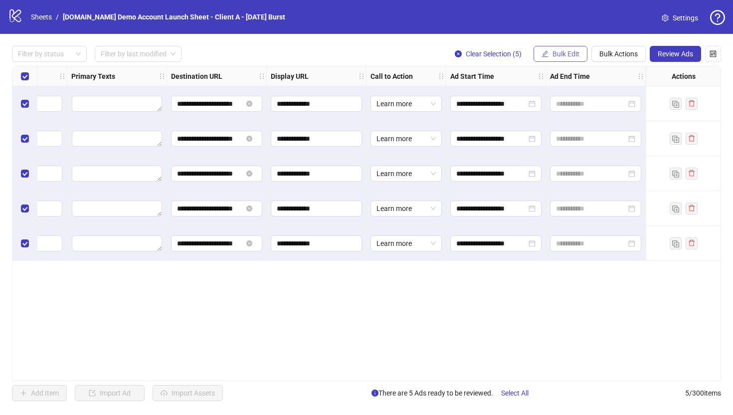
click at [560, 55] on span "Bulk Edit" at bounding box center [565, 54] width 27 height 8
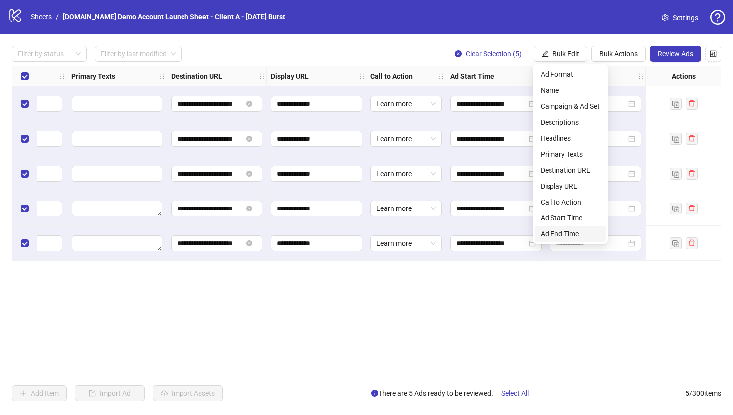
click at [555, 230] on span "Ad End Time" at bounding box center [569, 233] width 59 height 11
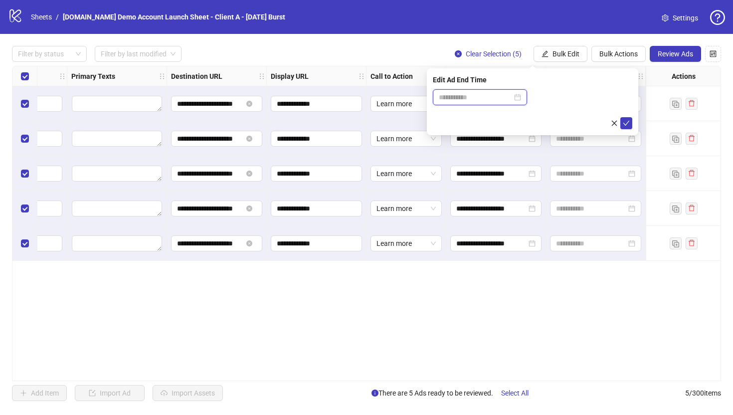
click at [479, 99] on input at bounding box center [475, 97] width 73 height 11
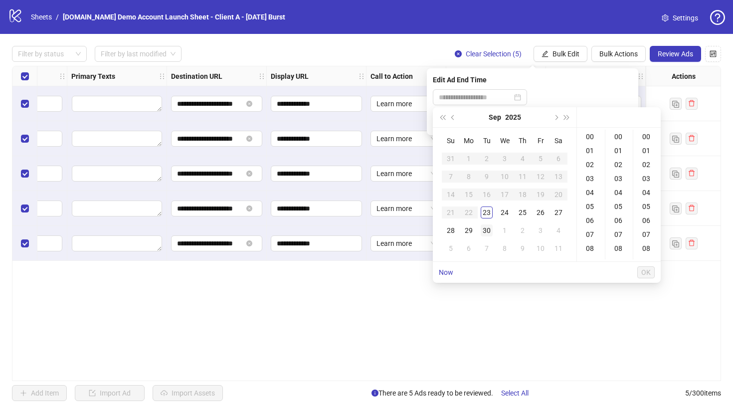
click at [487, 230] on div "30" at bounding box center [487, 230] width 12 height 12
click at [590, 216] on div "17" at bounding box center [591, 217] width 24 height 14
type input "**********"
click at [597, 273] on span "OK" at bounding box center [645, 272] width 9 height 8
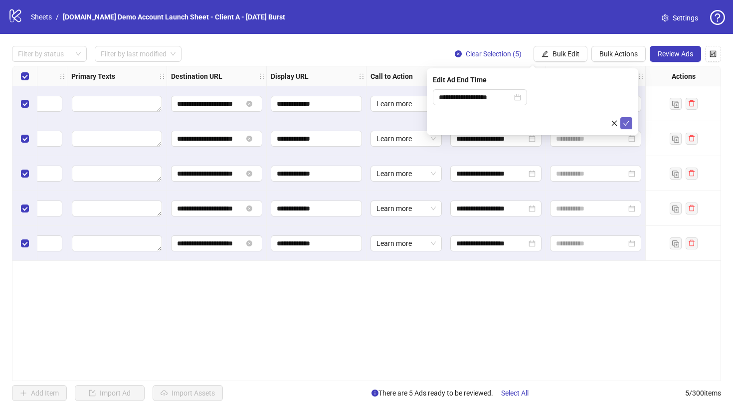
click at [597, 121] on icon "check" at bounding box center [626, 123] width 7 height 7
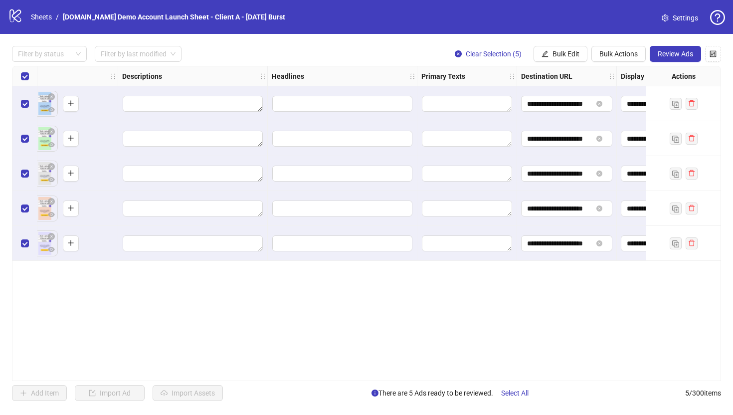
scroll to position [0, 474]
click at [561, 54] on span "Bulk Edit" at bounding box center [565, 54] width 27 height 8
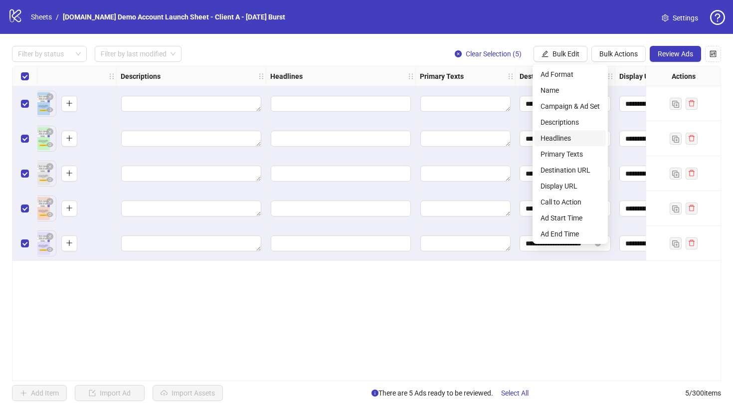
click at [552, 141] on span "Headlines" at bounding box center [569, 138] width 59 height 11
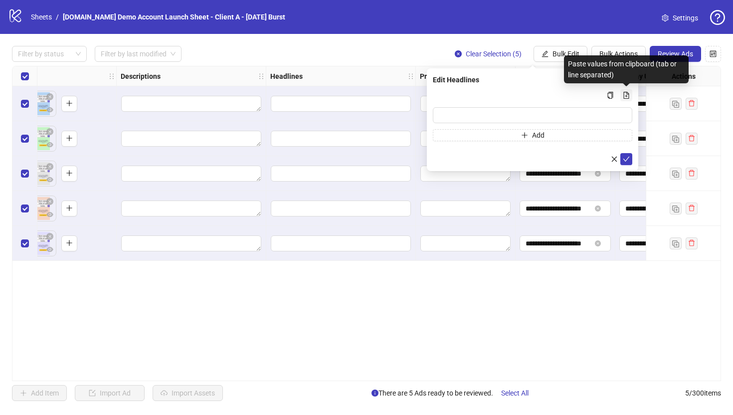
click at [597, 93] on icon "file-add" at bounding box center [626, 95] width 7 height 7
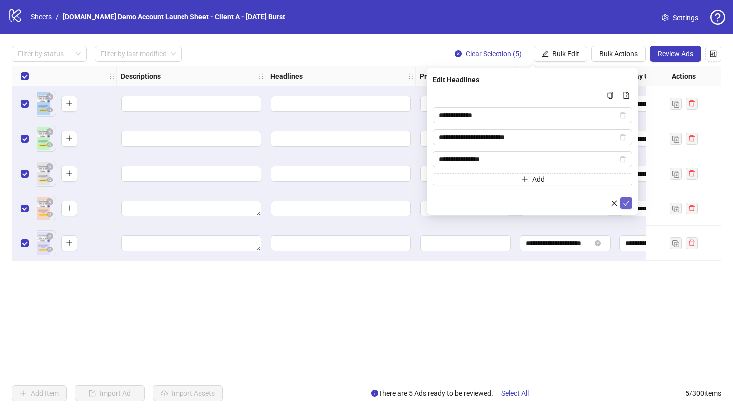
click at [597, 201] on icon "check" at bounding box center [626, 202] width 7 height 7
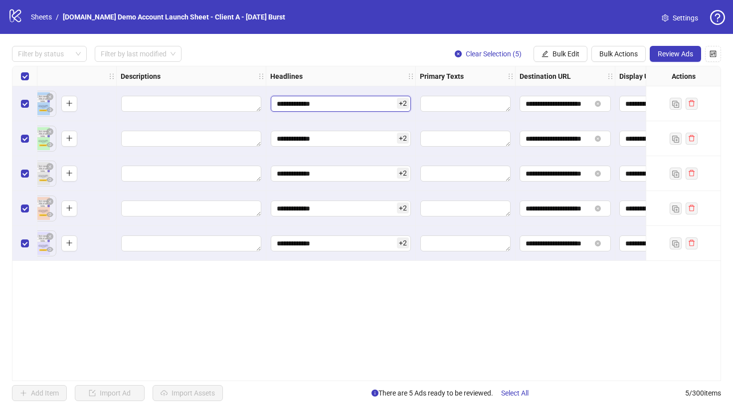
click at [375, 100] on input "**********" at bounding box center [341, 104] width 140 height 16
click at [386, 324] on div "**********" at bounding box center [366, 223] width 709 height 315
click at [563, 51] on span "Bulk Edit" at bounding box center [565, 54] width 27 height 8
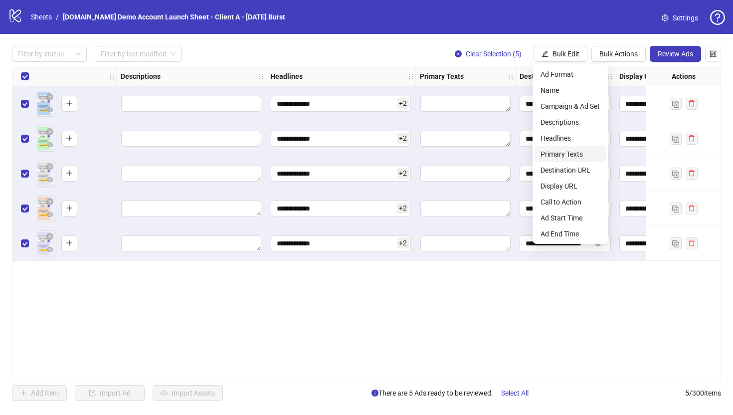
click at [557, 154] on span "Primary Texts" at bounding box center [569, 154] width 59 height 11
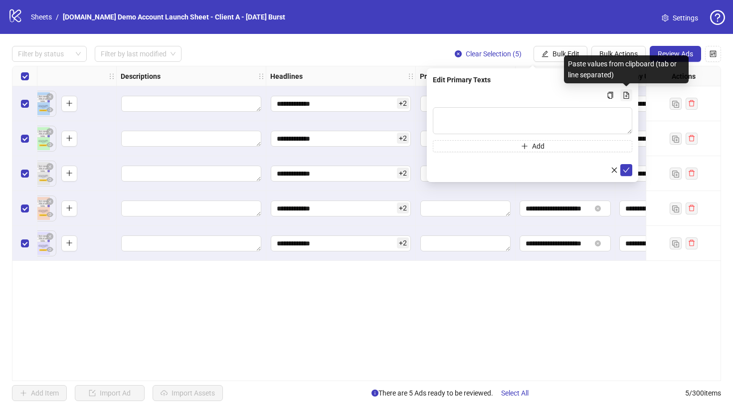
click at [597, 94] on icon "file-add" at bounding box center [626, 95] width 5 height 7
type textarea "********"
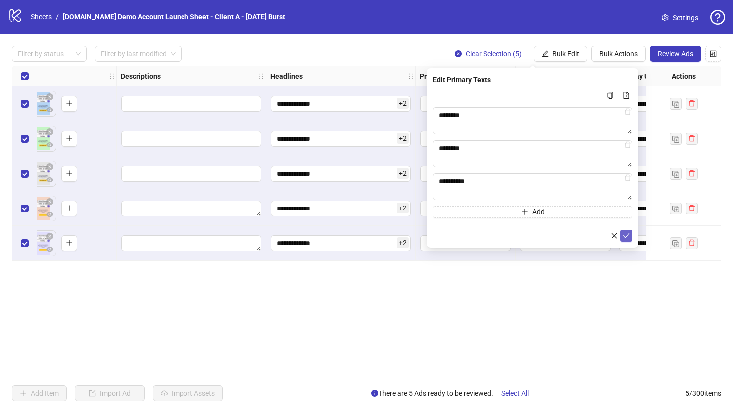
click at [597, 235] on icon "check" at bounding box center [626, 235] width 7 height 7
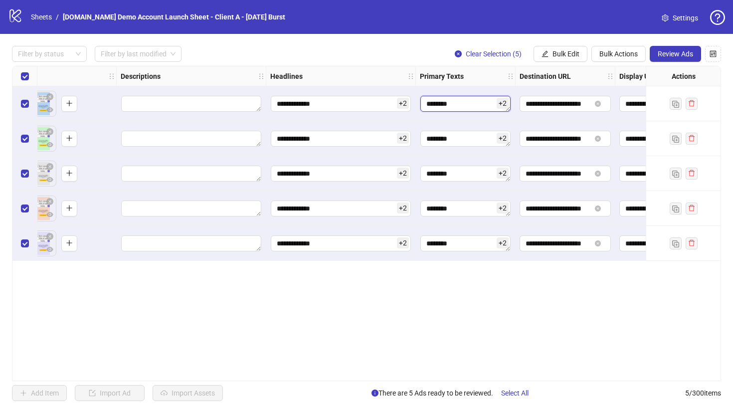
click at [472, 102] on textarea "********" at bounding box center [465, 104] width 90 height 16
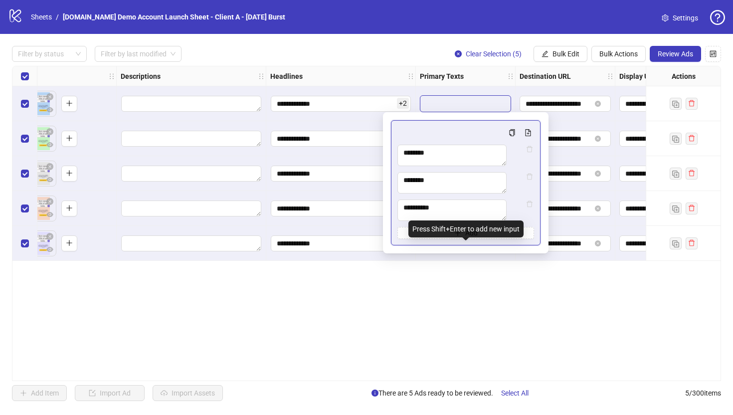
click at [434, 322] on div "**********" at bounding box center [366, 223] width 709 height 315
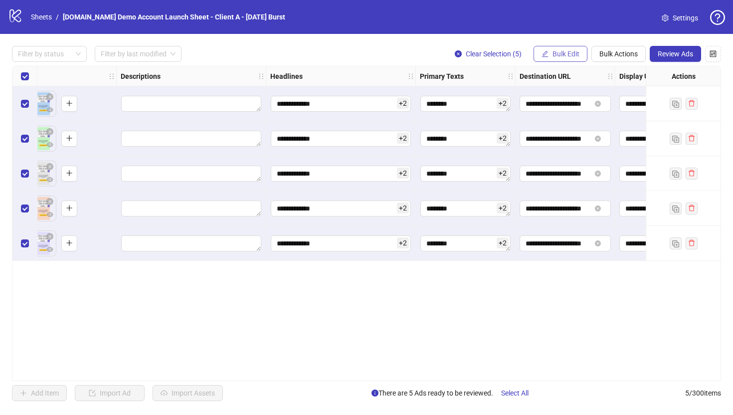
click at [547, 53] on icon "edit" at bounding box center [544, 53] width 7 height 7
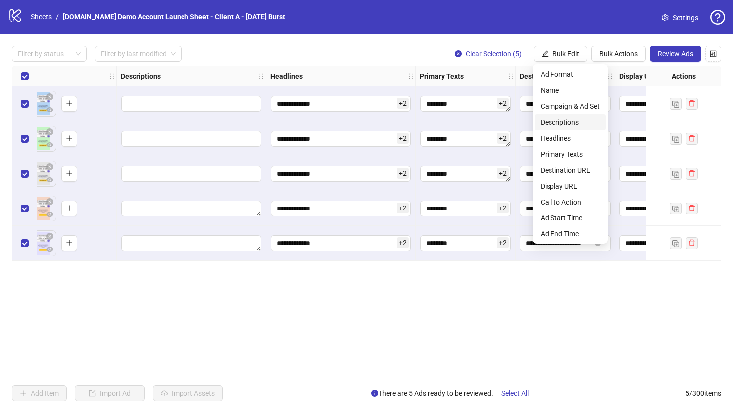
click at [555, 122] on span "Descriptions" at bounding box center [569, 122] width 59 height 11
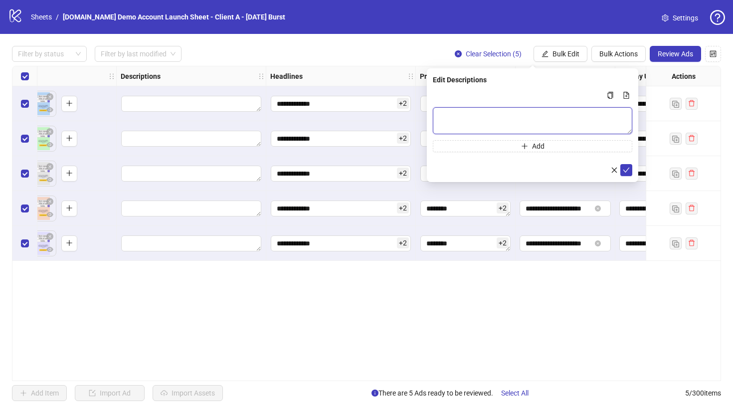
click at [496, 113] on textarea "Multi-text input container - paste or copy values" at bounding box center [532, 120] width 199 height 27
type textarea "**********"
click at [597, 170] on icon "check" at bounding box center [626, 170] width 7 height 7
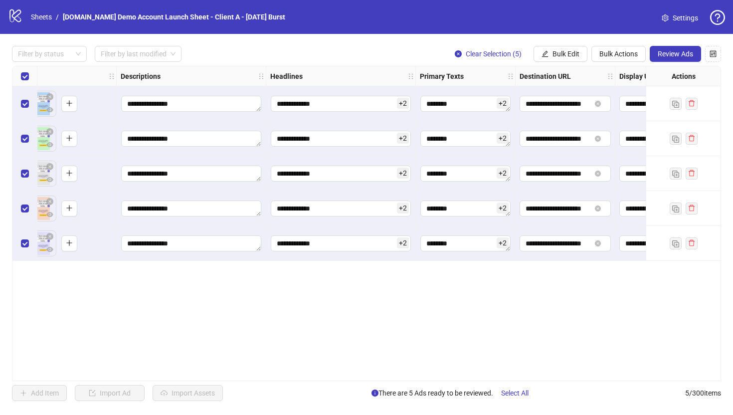
click at [405, 287] on div "**********" at bounding box center [366, 223] width 709 height 315
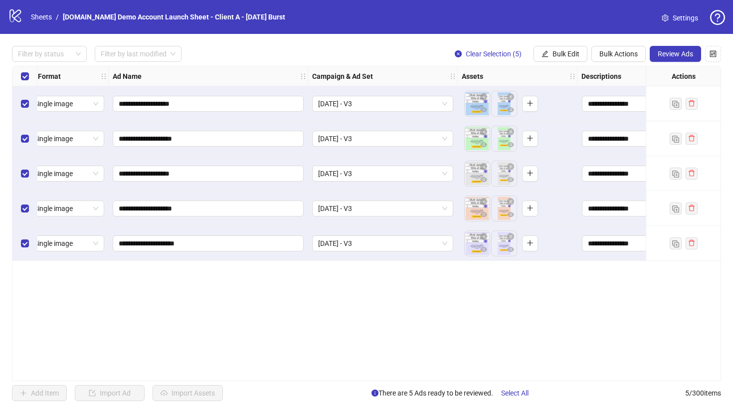
scroll to position [0, 0]
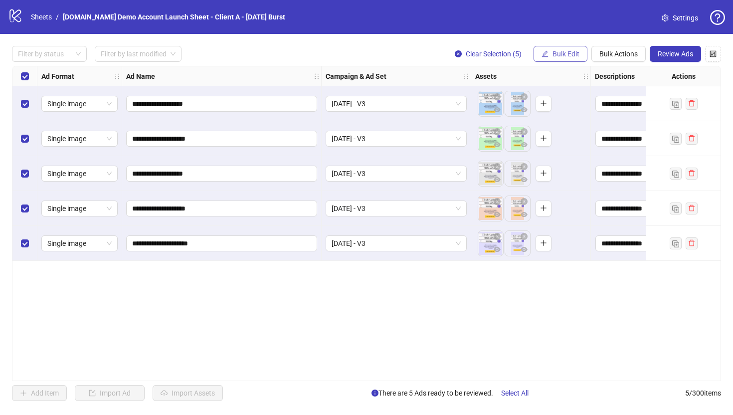
click at [569, 58] on button "Bulk Edit" at bounding box center [560, 54] width 54 height 16
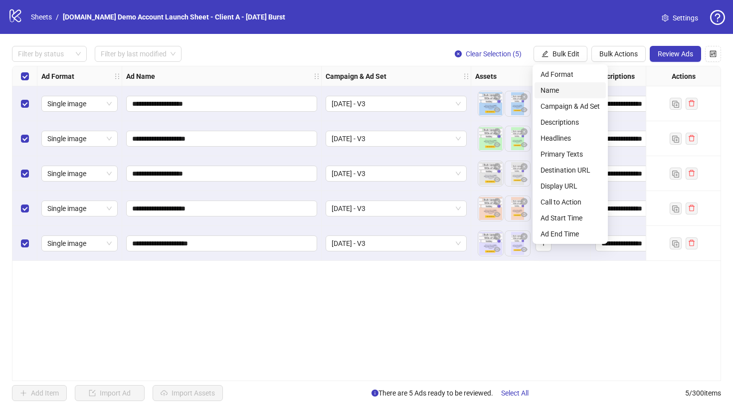
click at [554, 89] on span "Name" at bounding box center [569, 90] width 59 height 11
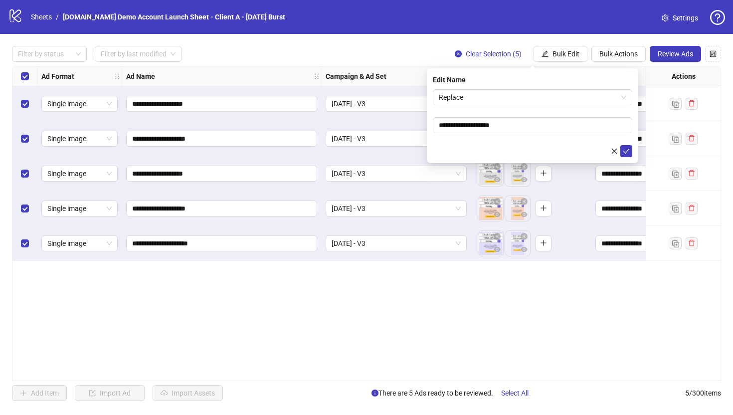
click at [353, 314] on div "**********" at bounding box center [366, 223] width 709 height 315
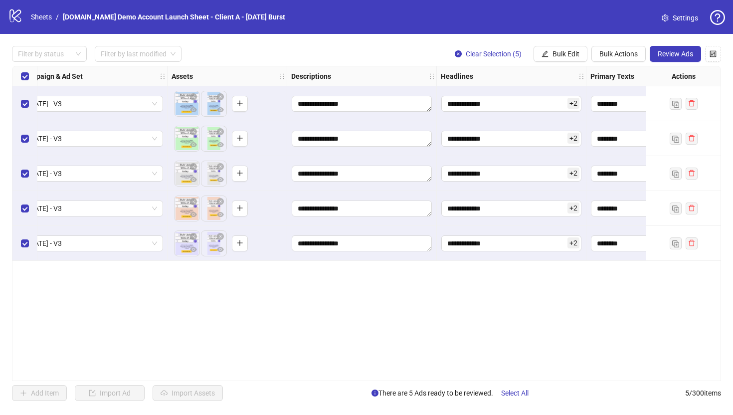
scroll to position [0, 299]
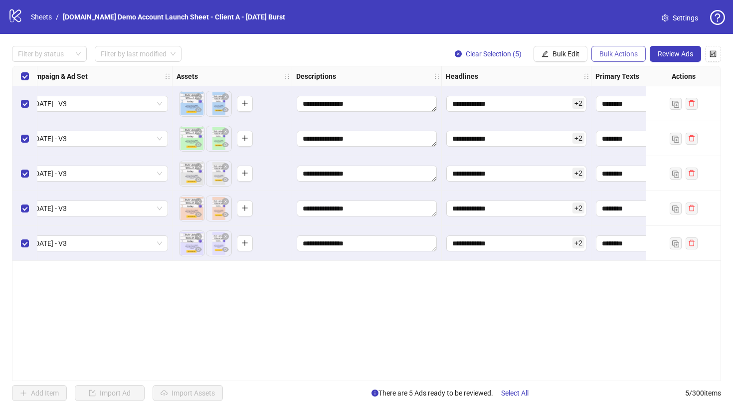
click at [597, 55] on span "Bulk Actions" at bounding box center [618, 54] width 38 height 8
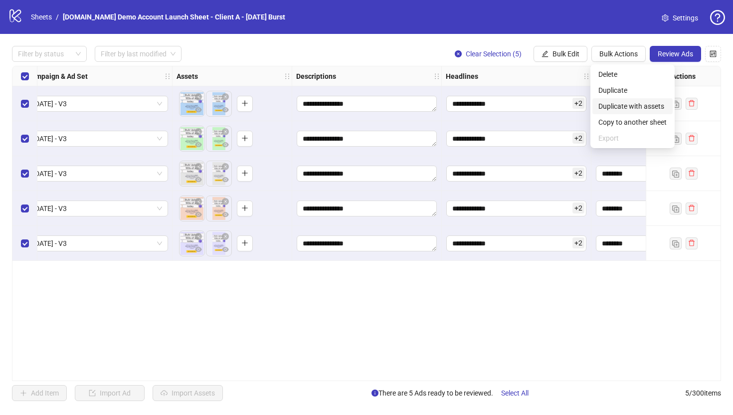
click at [597, 108] on span "Duplicate with assets" at bounding box center [632, 106] width 68 height 11
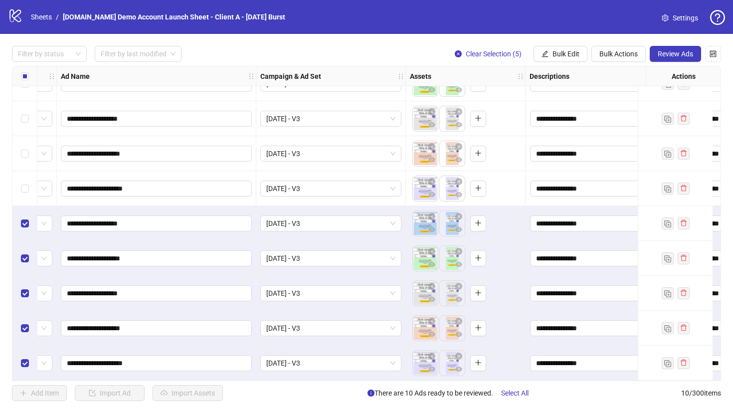
scroll to position [59, 61]
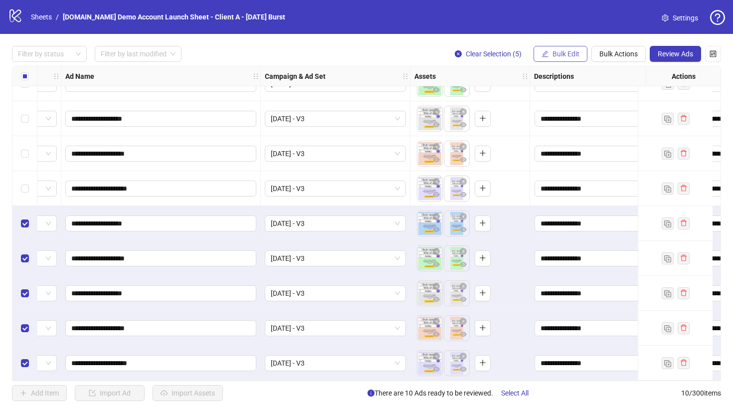
click at [547, 55] on icon "edit" at bounding box center [544, 53] width 7 height 7
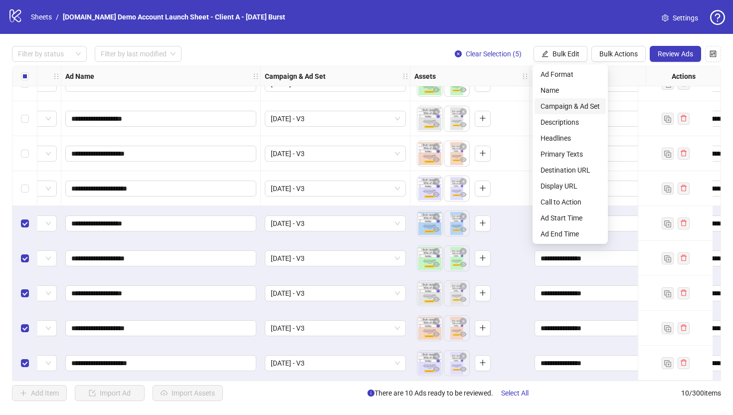
click at [557, 107] on span "Campaign & Ad Set" at bounding box center [569, 106] width 59 height 11
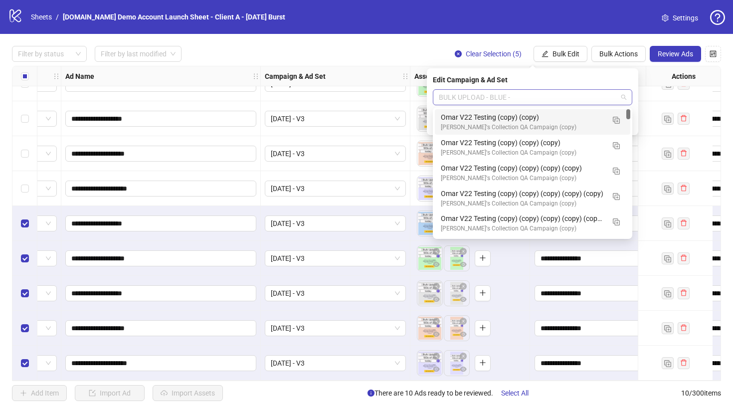
click at [471, 98] on span "BULK UPLOAD - BLUE -" at bounding box center [532, 97] width 187 height 15
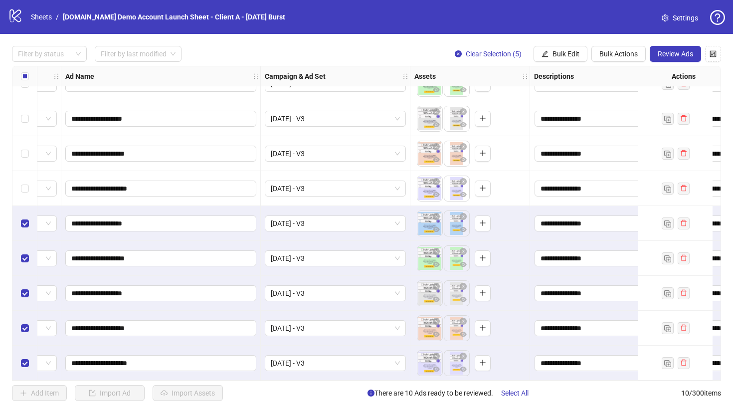
click at [385, 49] on div "Filter by status Filter by last modified Clear Selection (5) Bulk Edit Bulk Act…" at bounding box center [366, 54] width 709 height 16
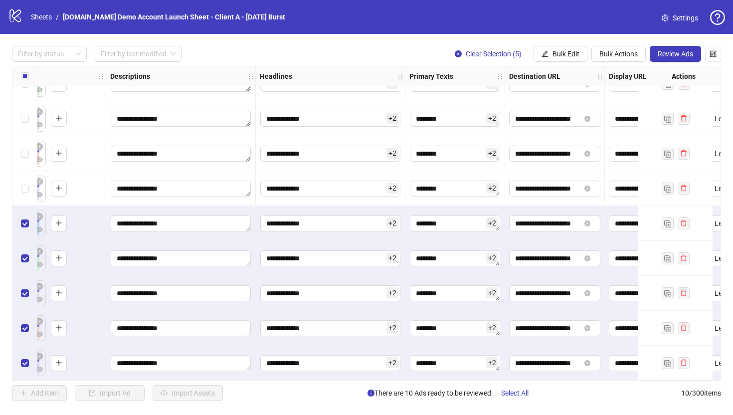
scroll to position [59, 518]
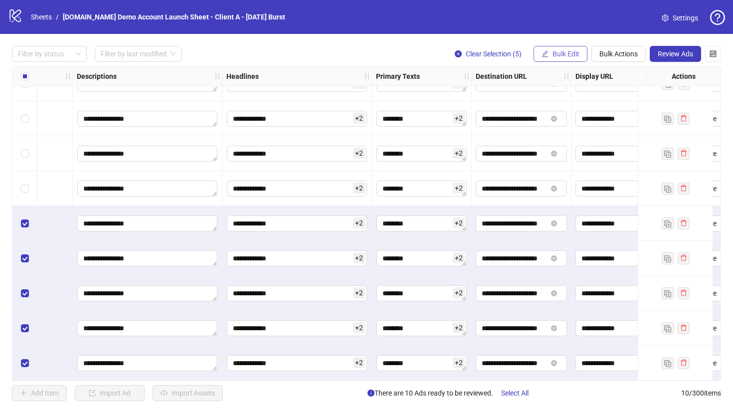
click at [548, 52] on button "Bulk Edit" at bounding box center [560, 54] width 54 height 16
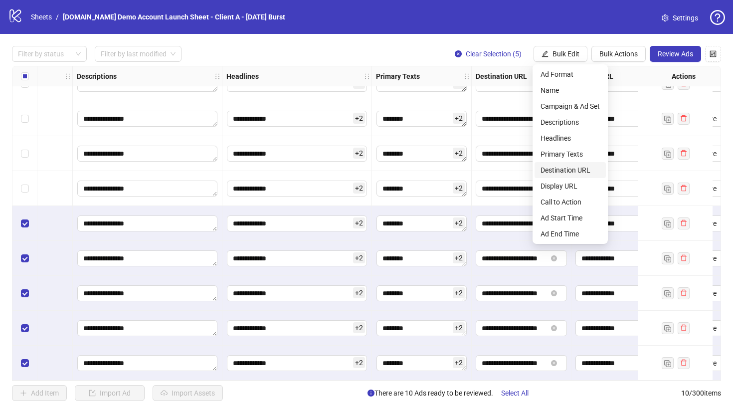
click at [557, 172] on span "Destination URL" at bounding box center [569, 170] width 59 height 11
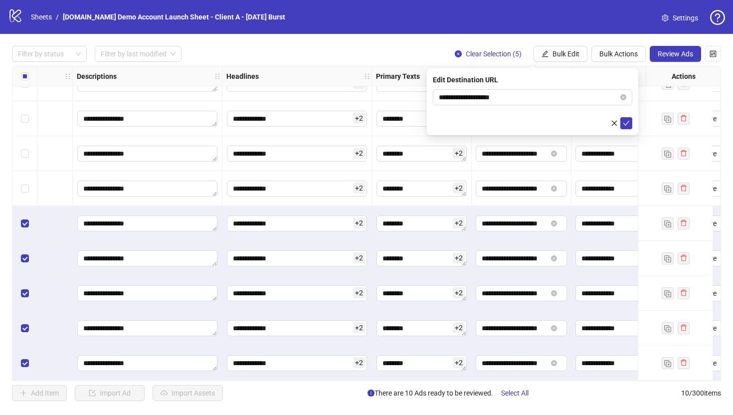
click at [368, 45] on div "**********" at bounding box center [366, 223] width 733 height 379
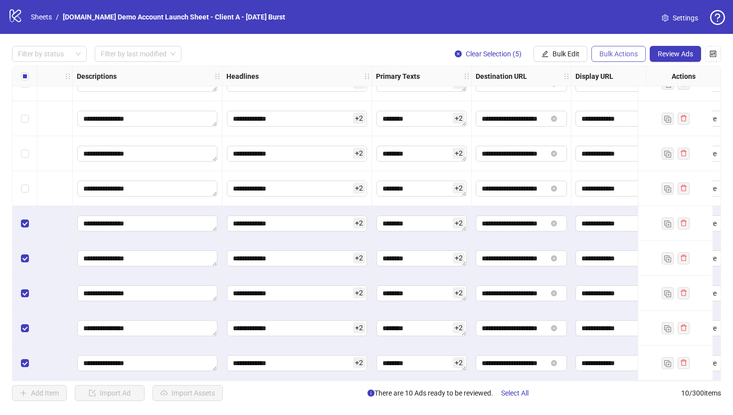
click at [597, 51] on span "Bulk Actions" at bounding box center [618, 54] width 38 height 8
click at [597, 69] on span "Delete" at bounding box center [632, 74] width 68 height 11
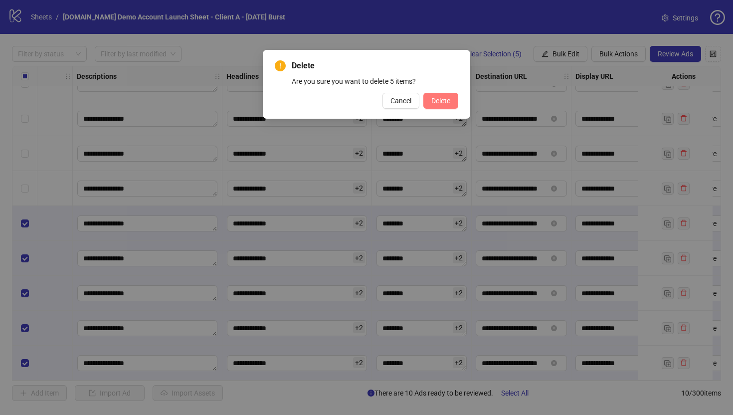
click at [439, 98] on span "Delete" at bounding box center [440, 101] width 19 height 8
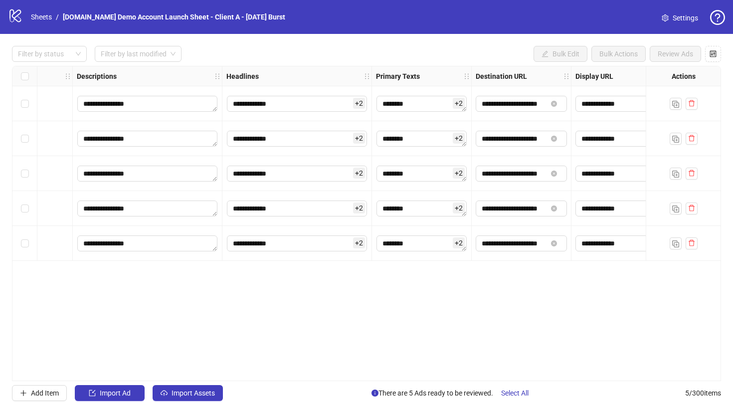
scroll to position [0, 518]
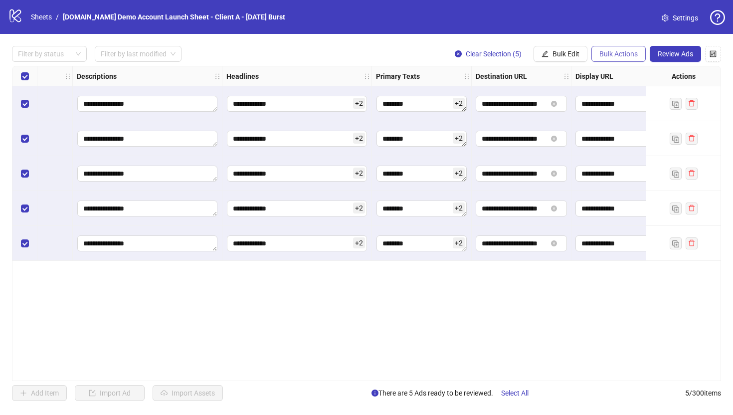
click at [597, 53] on span "Bulk Actions" at bounding box center [618, 54] width 38 height 8
click at [597, 89] on span "Duplicate" at bounding box center [632, 90] width 68 height 11
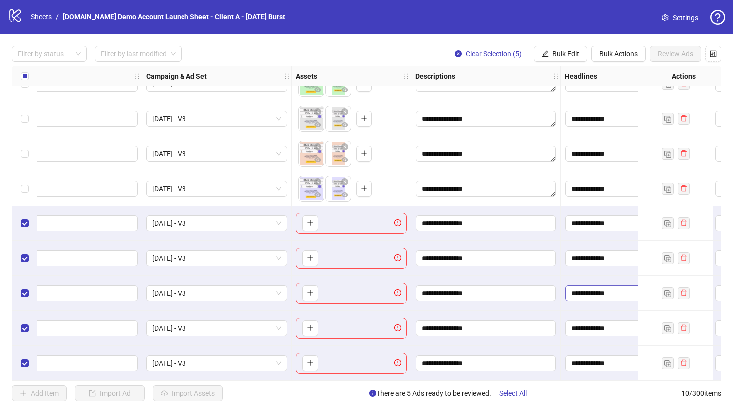
scroll to position [59, 144]
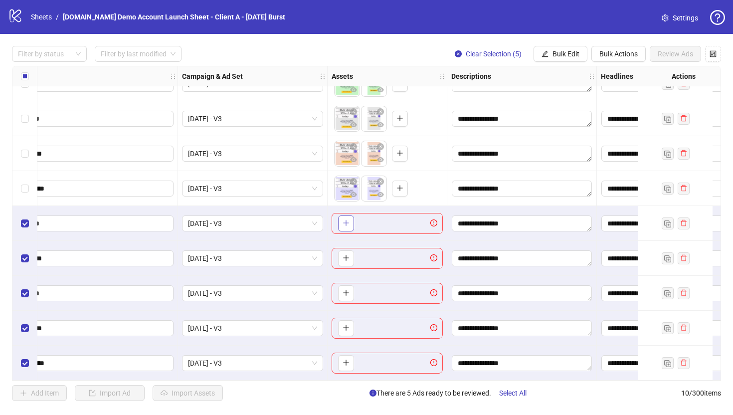
click at [344, 221] on icon "plus" at bounding box center [346, 222] width 7 height 7
click at [597, 51] on span "Bulk Actions" at bounding box center [618, 54] width 38 height 8
click at [597, 72] on span "Delete" at bounding box center [632, 74] width 68 height 11
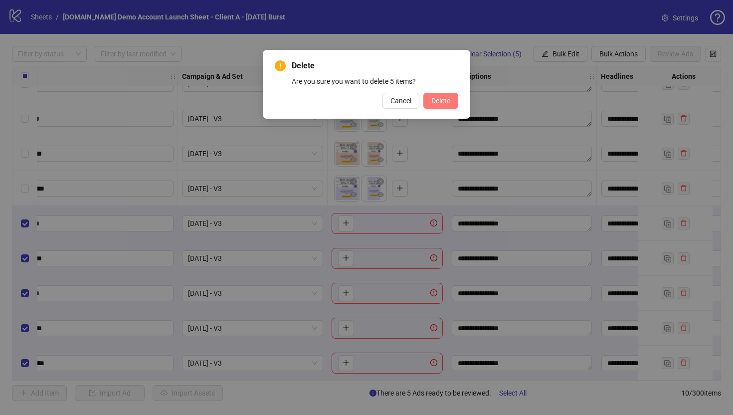
click at [445, 94] on button "Delete" at bounding box center [440, 101] width 35 height 16
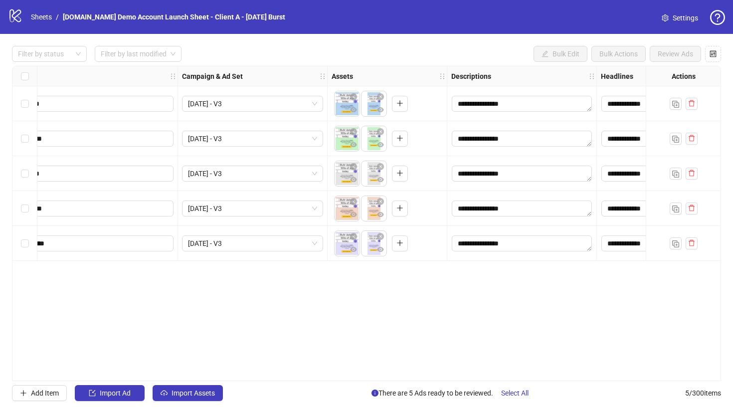
scroll to position [0, 144]
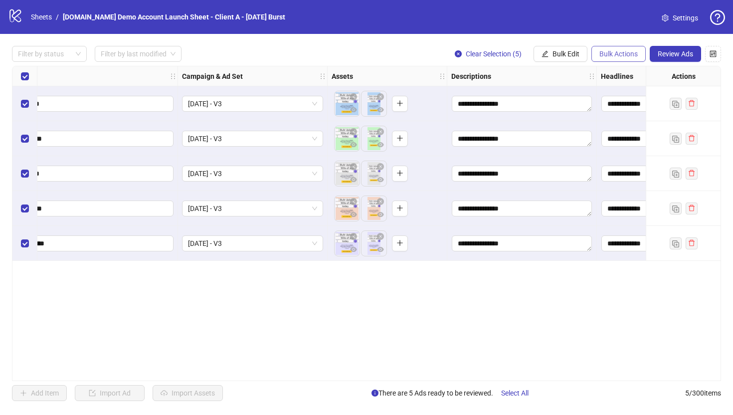
click at [597, 58] on span "Bulk Actions" at bounding box center [618, 54] width 38 height 8
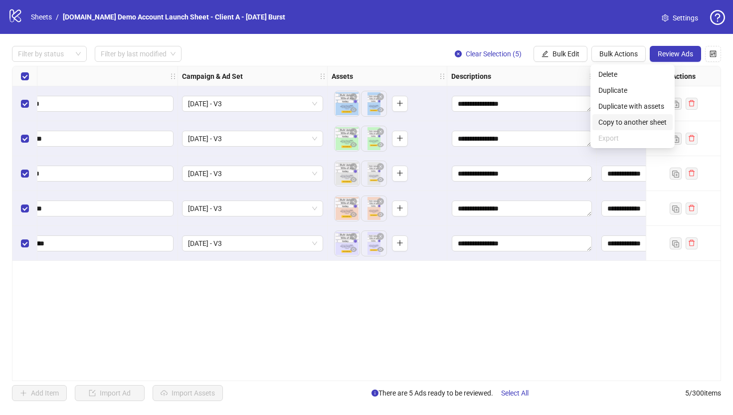
click at [597, 126] on span "Copy to another sheet" at bounding box center [632, 122] width 68 height 11
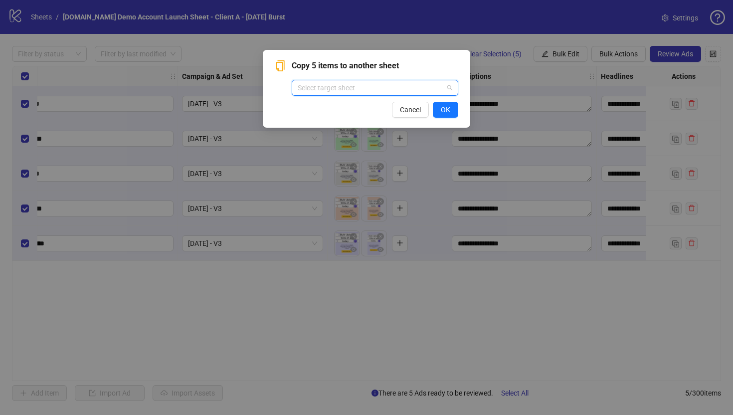
click at [337, 88] on input "search" at bounding box center [371, 87] width 146 height 15
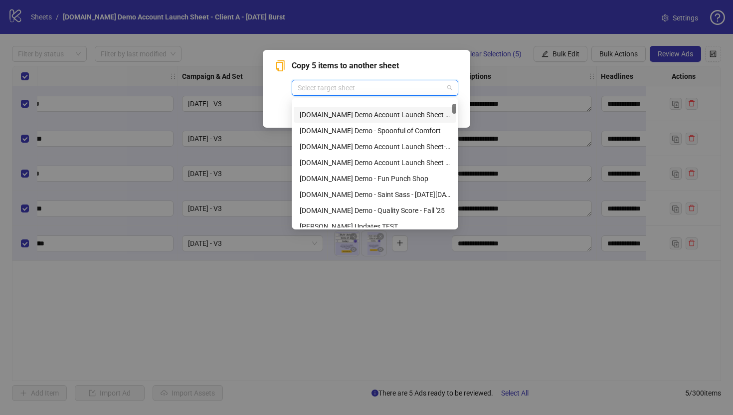
scroll to position [89, 0]
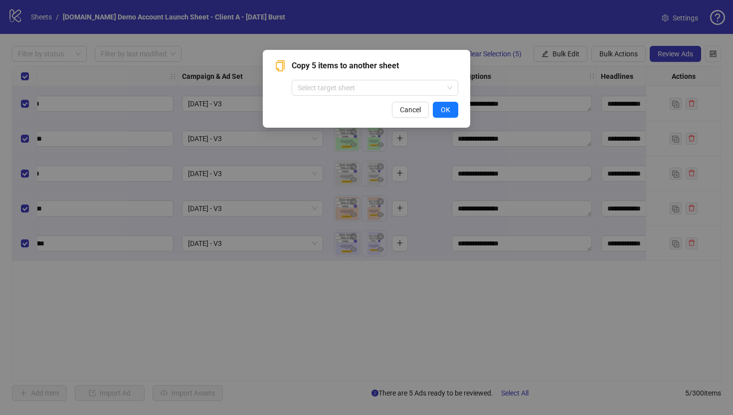
click at [280, 100] on div "Copy 5 items to another sheet Select target sheet Cancel OK" at bounding box center [366, 89] width 183 height 58
click at [404, 112] on span "Cancel" at bounding box center [410, 110] width 21 height 8
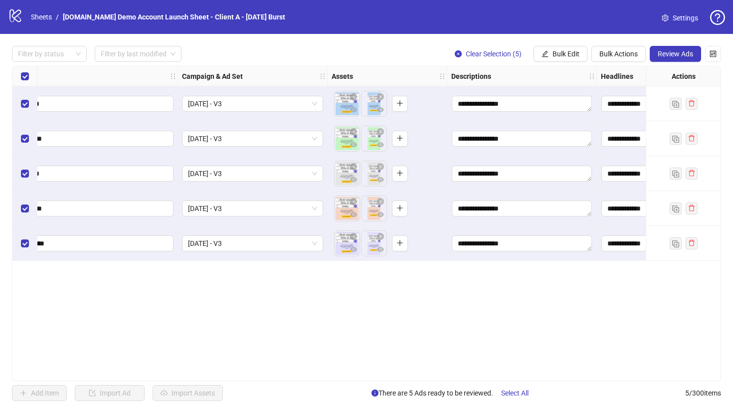
click at [324, 314] on div "**********" at bounding box center [366, 223] width 709 height 315
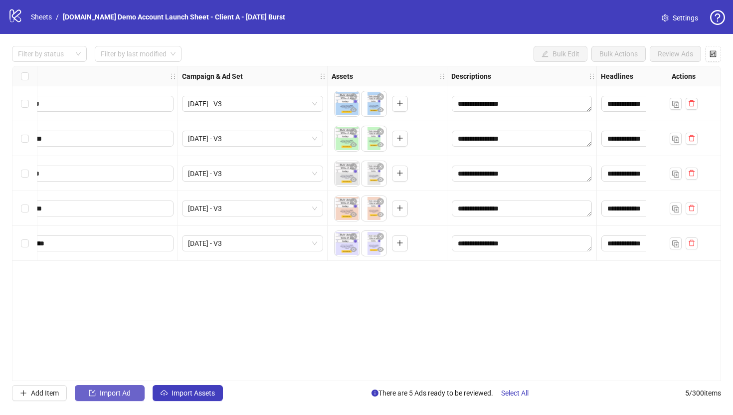
click at [107, 355] on span "Import Ad" at bounding box center [115, 393] width 31 height 8
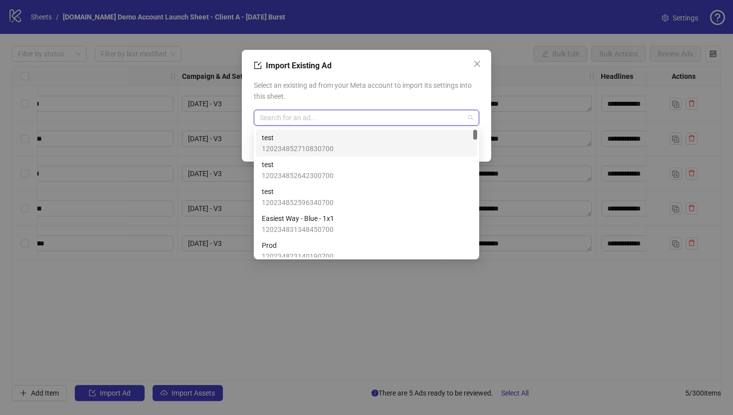
click at [303, 114] on input "search" at bounding box center [362, 117] width 204 height 15
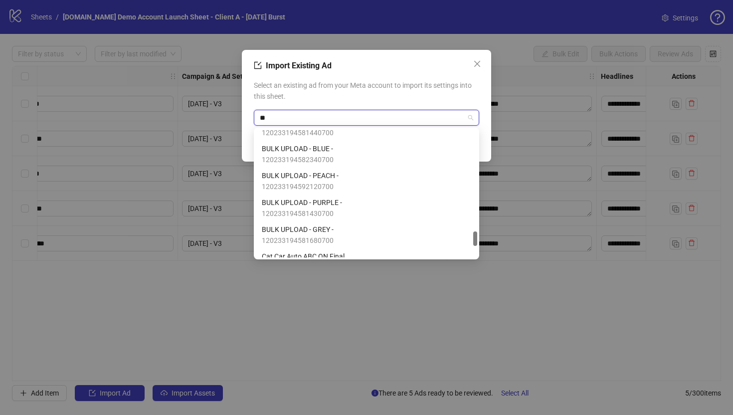
scroll to position [181, 0]
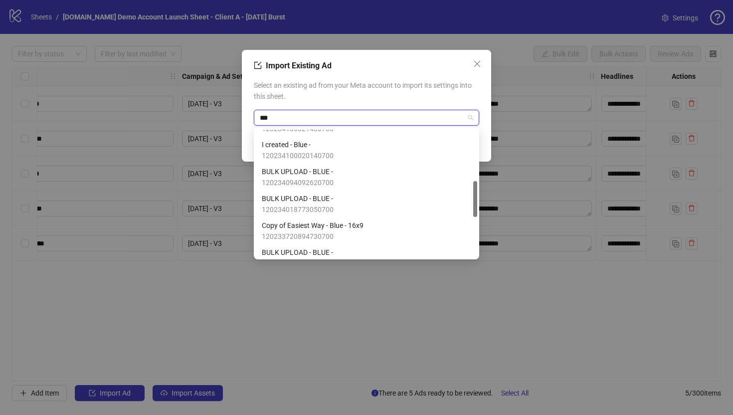
type input "****"
click at [288, 173] on span "BULK UPLOAD - BLUE -" at bounding box center [298, 171] width 72 height 11
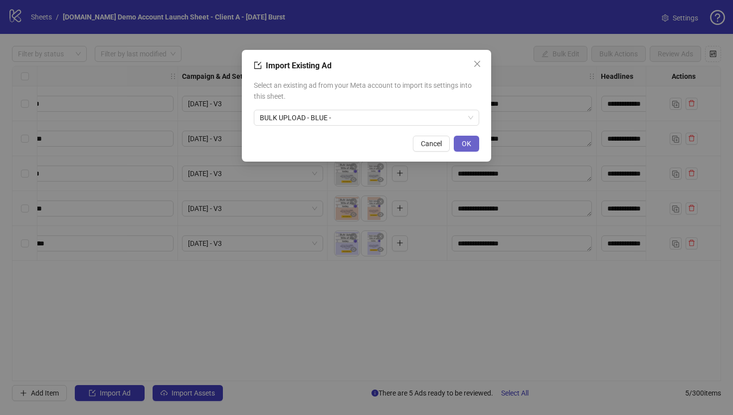
click at [464, 145] on span "OK" at bounding box center [466, 144] width 9 height 8
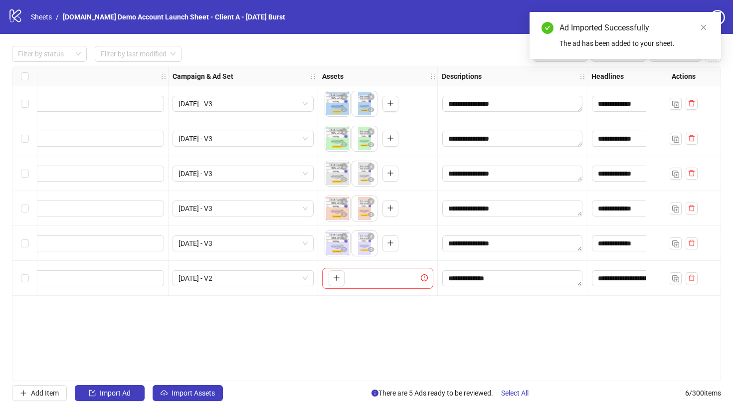
scroll to position [0, 159]
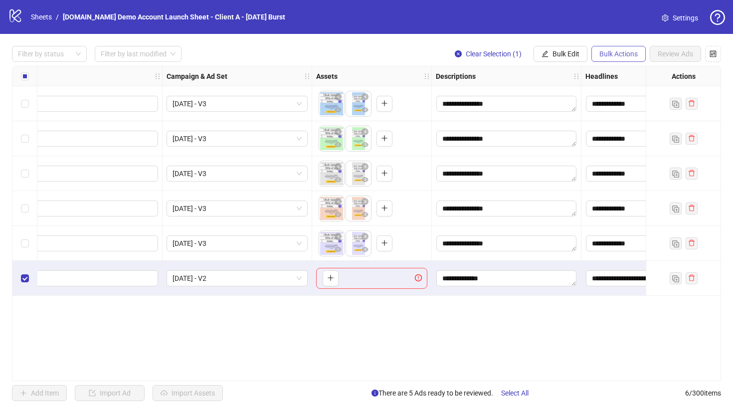
click at [597, 53] on span "Bulk Actions" at bounding box center [618, 54] width 38 height 8
click at [597, 69] on span "Delete" at bounding box center [632, 74] width 68 height 11
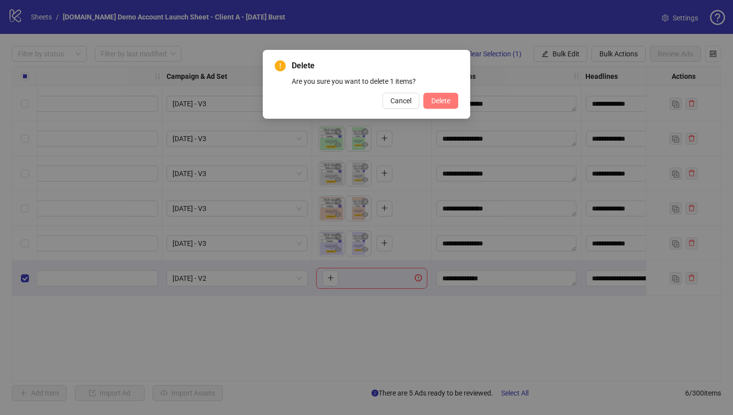
click at [448, 104] on span "Delete" at bounding box center [440, 101] width 19 height 8
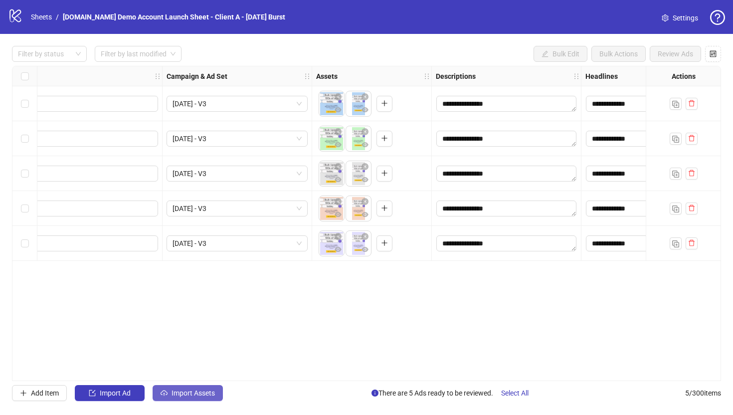
click at [182, 355] on span "Import Assets" at bounding box center [193, 393] width 43 height 8
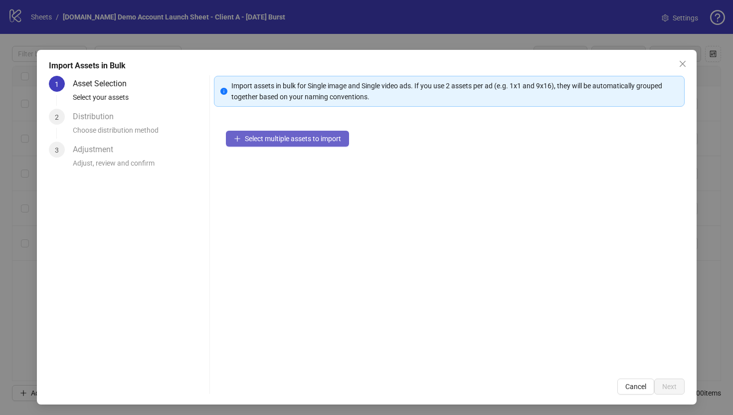
click at [278, 144] on button "Select multiple assets to import" at bounding box center [287, 139] width 123 height 16
click at [597, 60] on icon "close" at bounding box center [683, 64] width 8 height 8
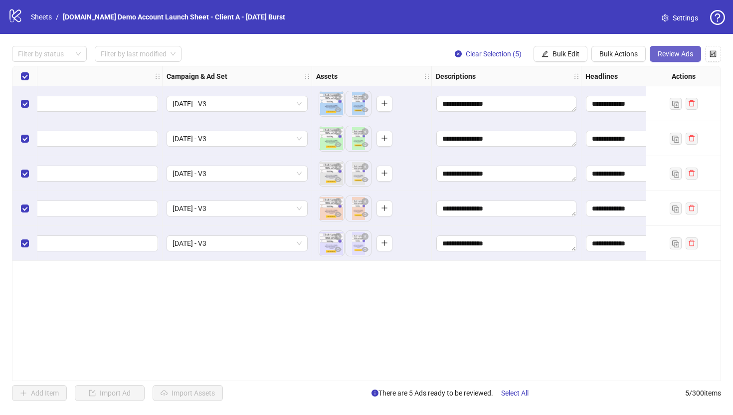
click at [597, 56] on span "Review Ads" at bounding box center [675, 54] width 35 height 8
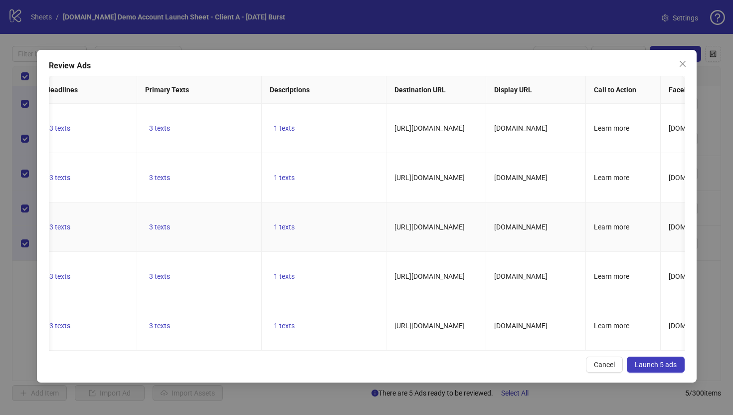
scroll to position [0, 0]
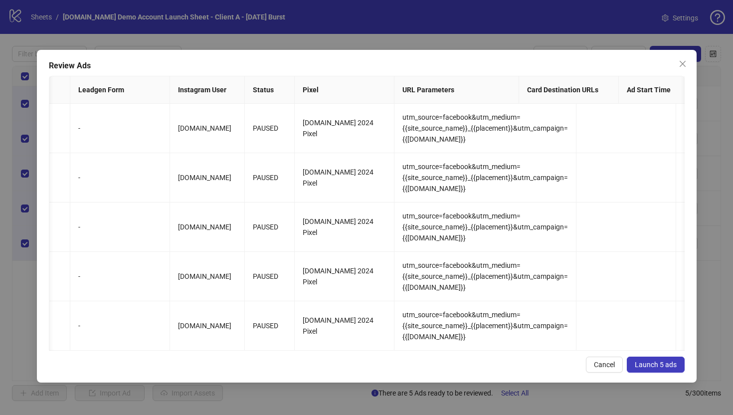
click at [597, 355] on span "Launch 5 ads" at bounding box center [656, 364] width 42 height 8
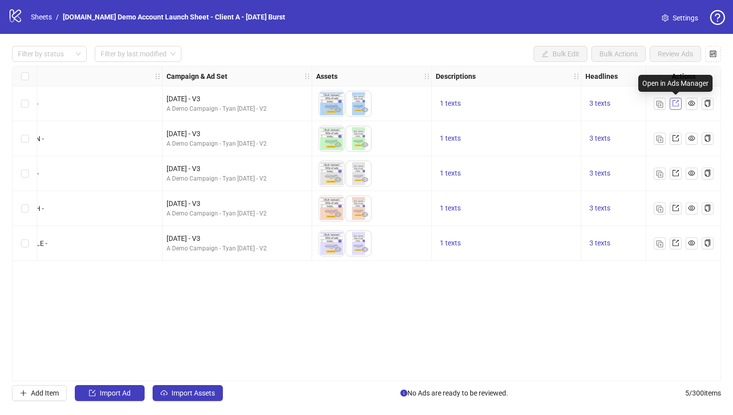
click at [597, 104] on icon "export" at bounding box center [675, 103] width 7 height 7
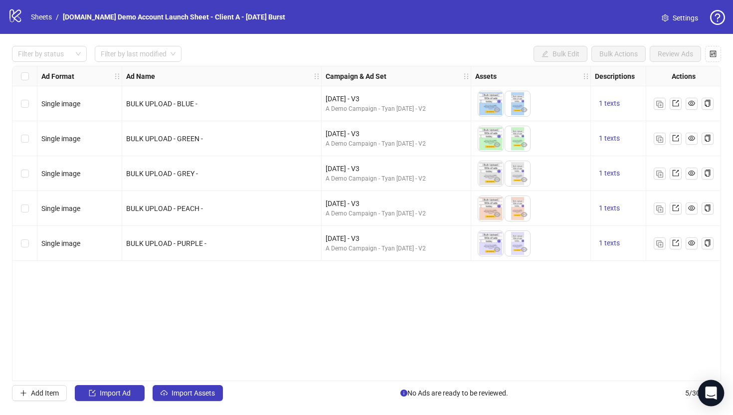
click at [709, 396] on icon "Open Intercom Messenger" at bounding box center [710, 392] width 11 height 13
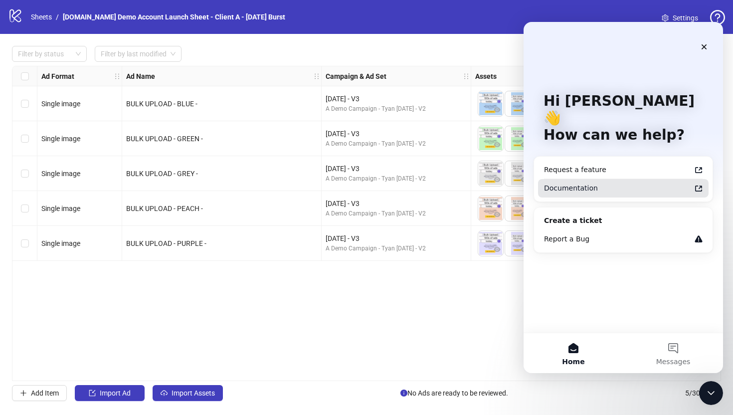
click at [563, 183] on div "Documentation" at bounding box center [617, 188] width 147 height 10
click at [441, 331] on div "Ad Format Ad Name Campaign & Ad Set Assets Descriptions Headlines Primary Texts…" at bounding box center [366, 223] width 709 height 315
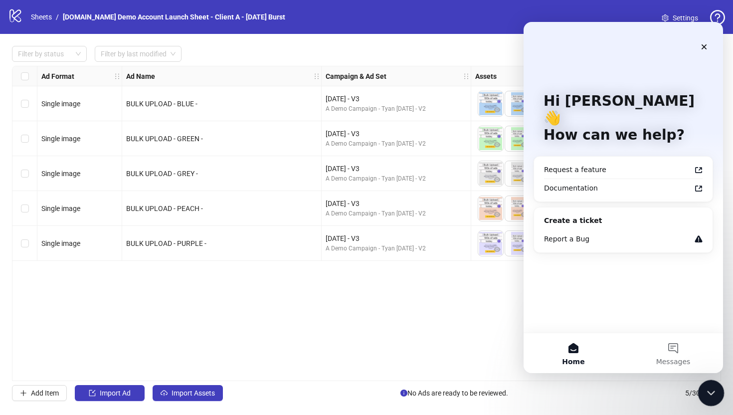
click at [709, 389] on icon "Close Intercom Messenger" at bounding box center [709, 391] width 12 height 12
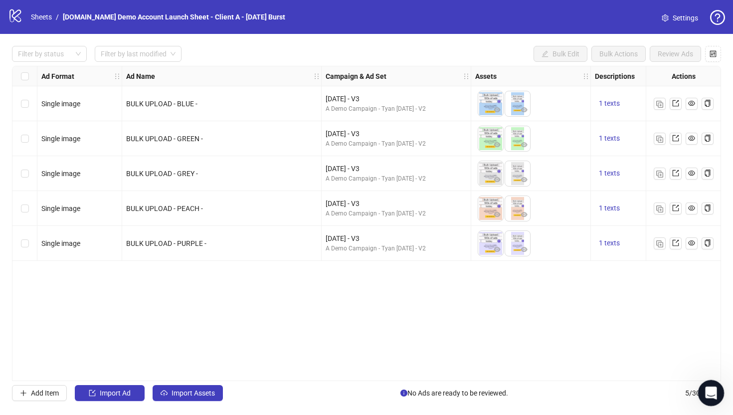
click at [717, 396] on div "Open Intercom Messenger" at bounding box center [709, 391] width 33 height 33
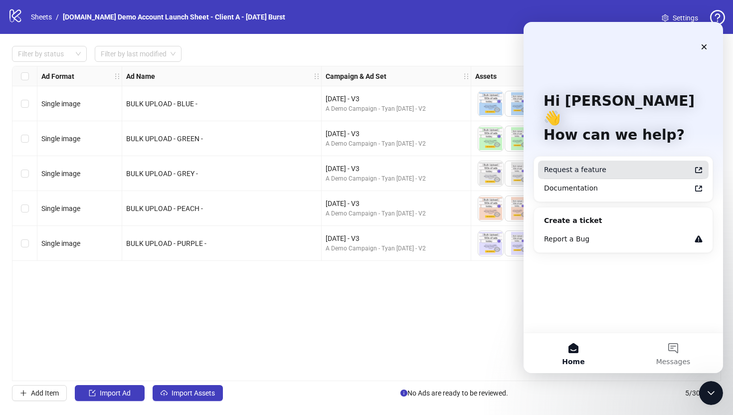
click at [575, 165] on div "Request a feature" at bounding box center [617, 170] width 147 height 10
